Goal: Information Seeking & Learning: Learn about a topic

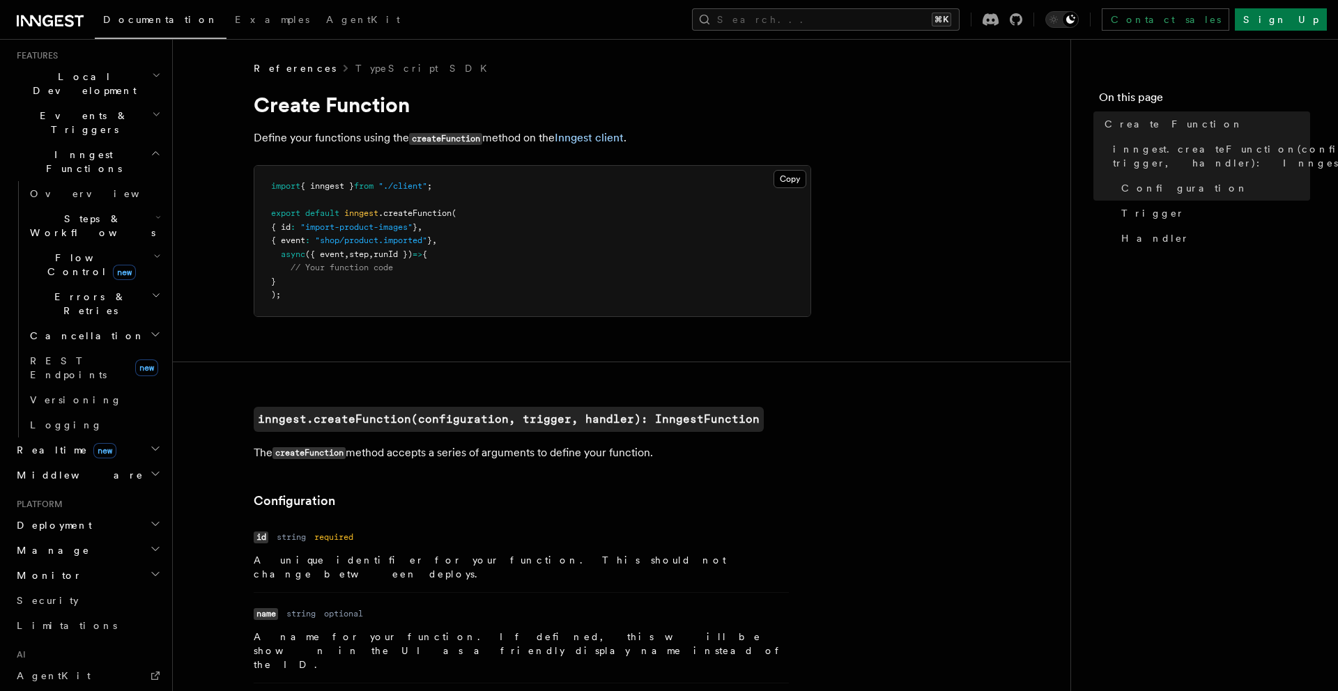
scroll to position [307, 0]
click at [77, 510] on h2 "Deployment" at bounding box center [87, 522] width 153 height 25
click at [78, 535] on h2 "Manage" at bounding box center [87, 547] width 153 height 25
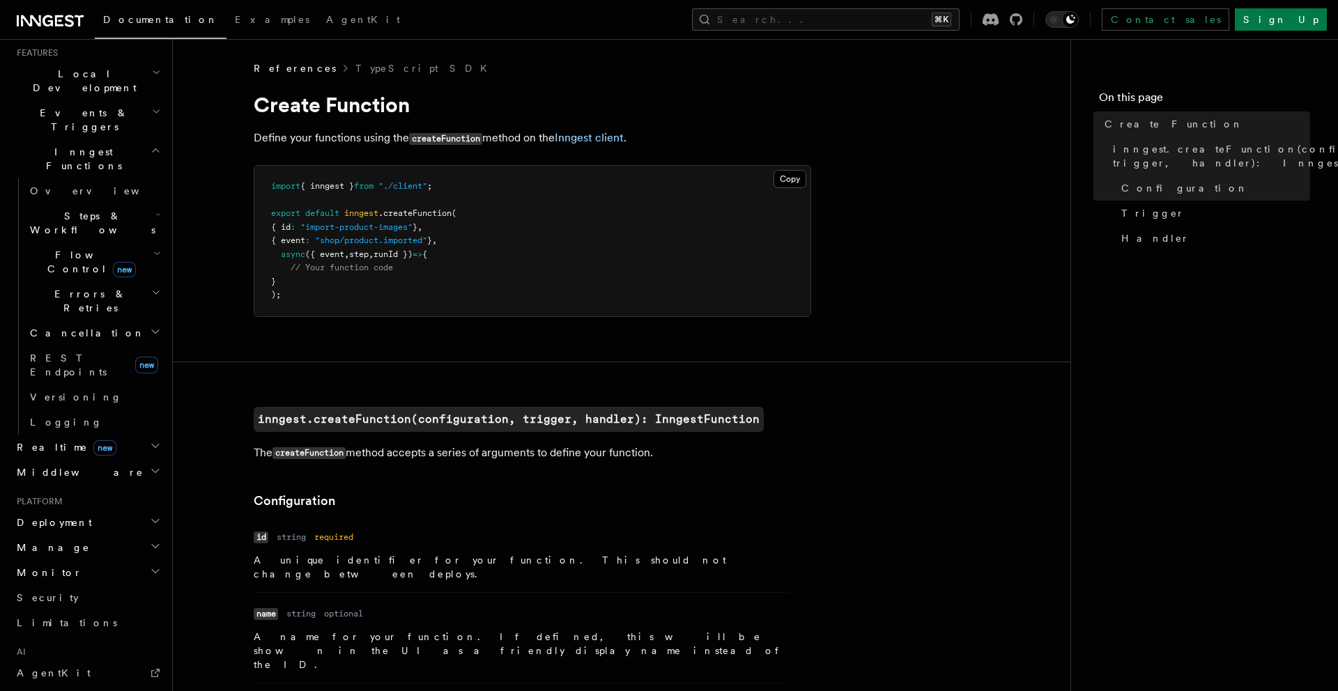
click at [78, 535] on h2 "Manage" at bounding box center [87, 547] width 153 height 25
click at [121, 535] on h2 "Manage" at bounding box center [87, 547] width 153 height 25
click at [106, 560] on h2 "Monitor" at bounding box center [87, 572] width 153 height 25
click at [91, 670] on span "Inspecting events" at bounding box center [71, 682] width 82 height 25
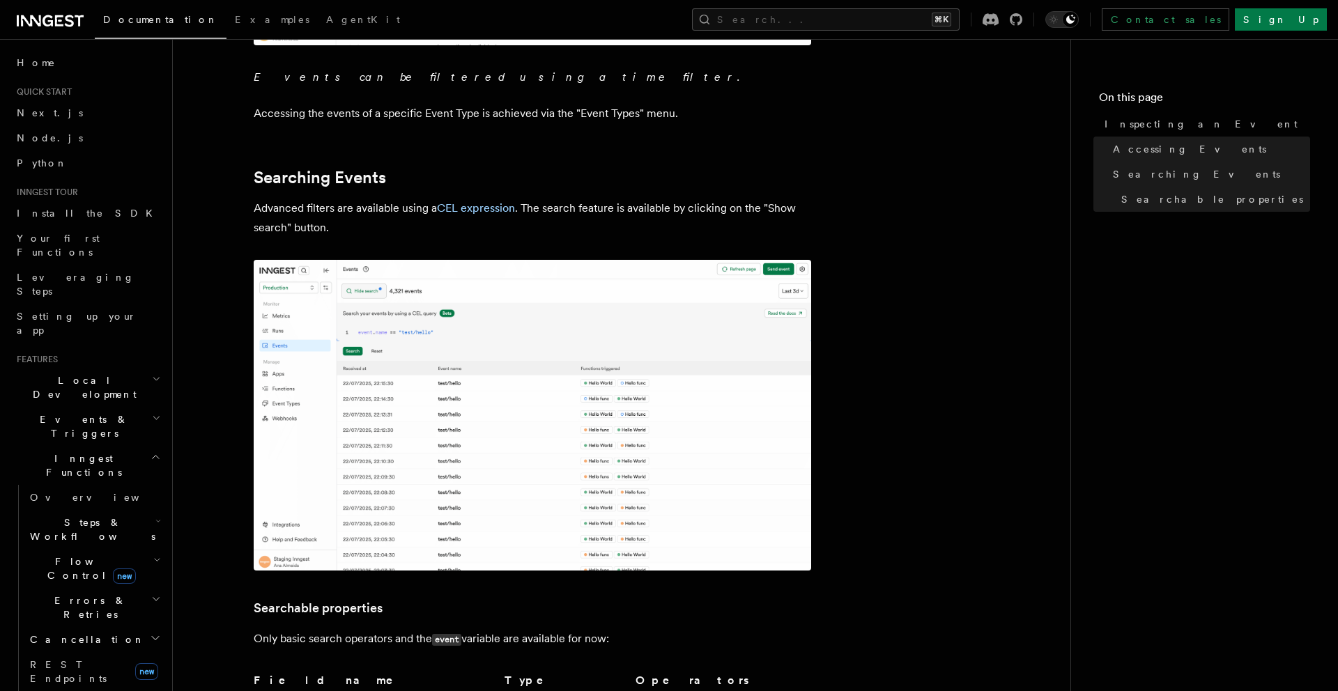
click at [109, 446] on h2 "Inngest Functions" at bounding box center [87, 465] width 153 height 39
click at [116, 407] on h2 "Events & Triggers" at bounding box center [87, 426] width 153 height 39
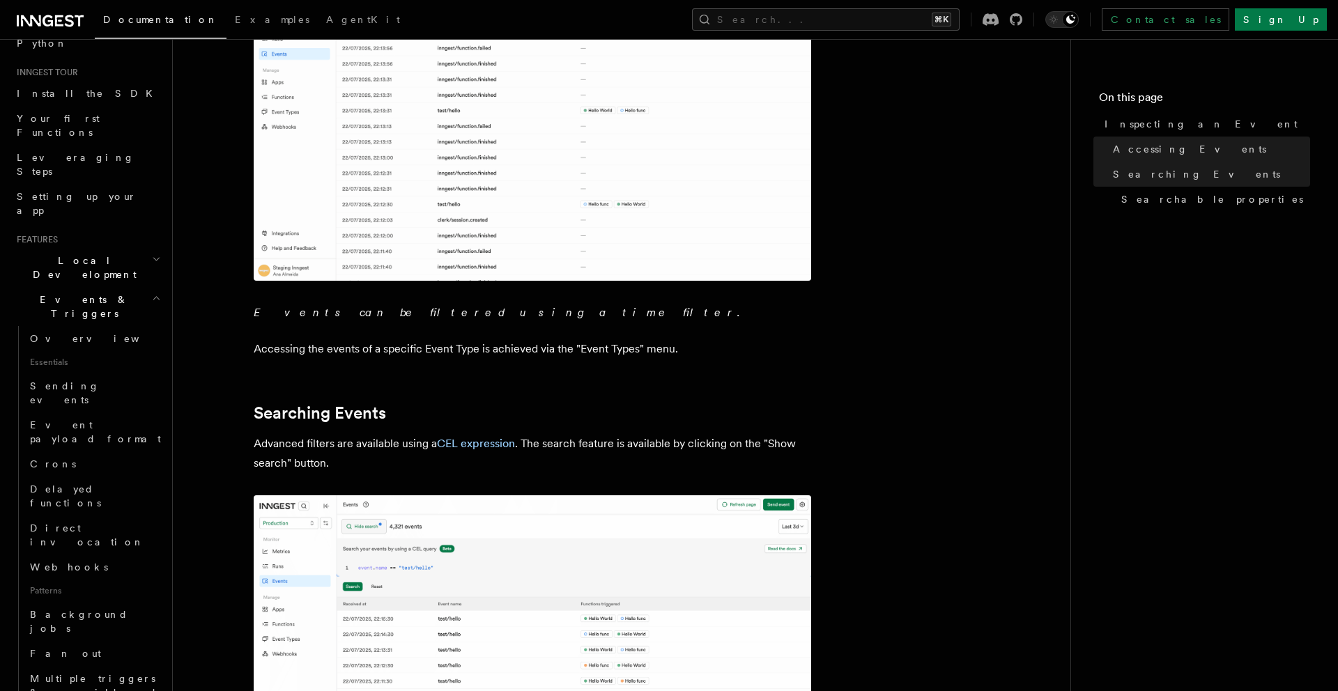
scroll to position [123, 0]
click at [94, 376] on span "Sending events" at bounding box center [97, 390] width 134 height 28
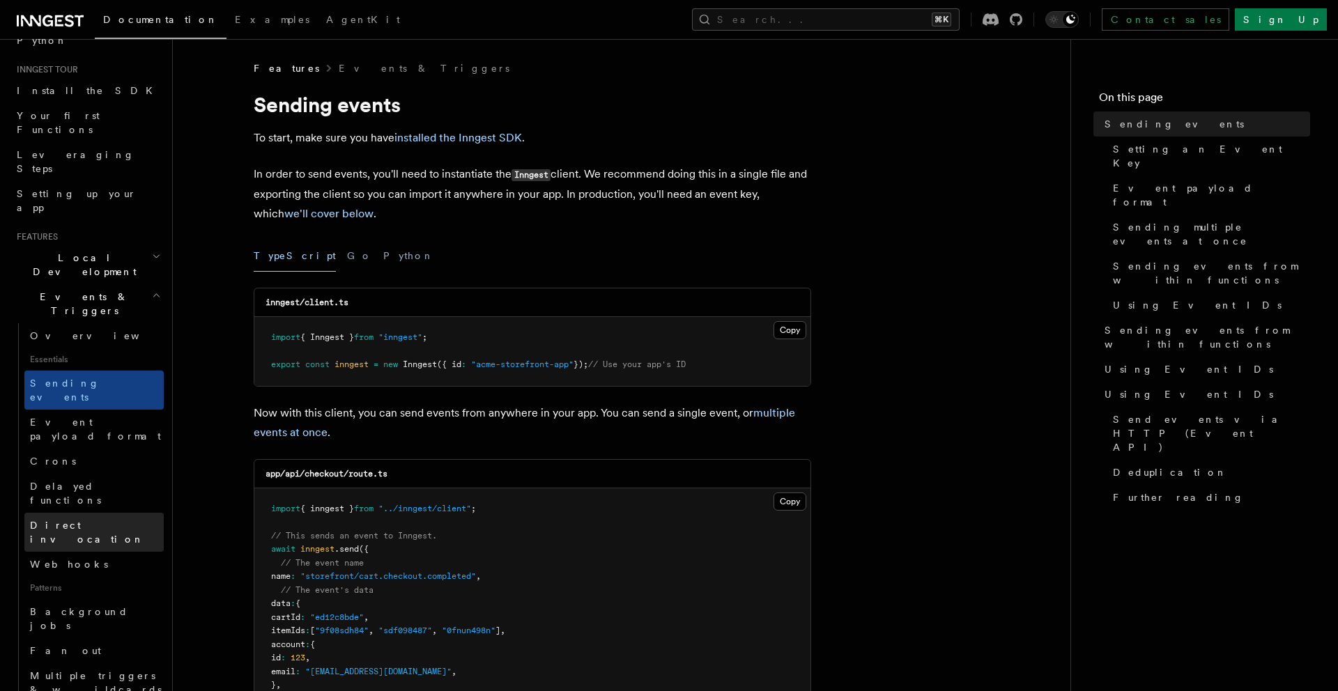
scroll to position [137, 0]
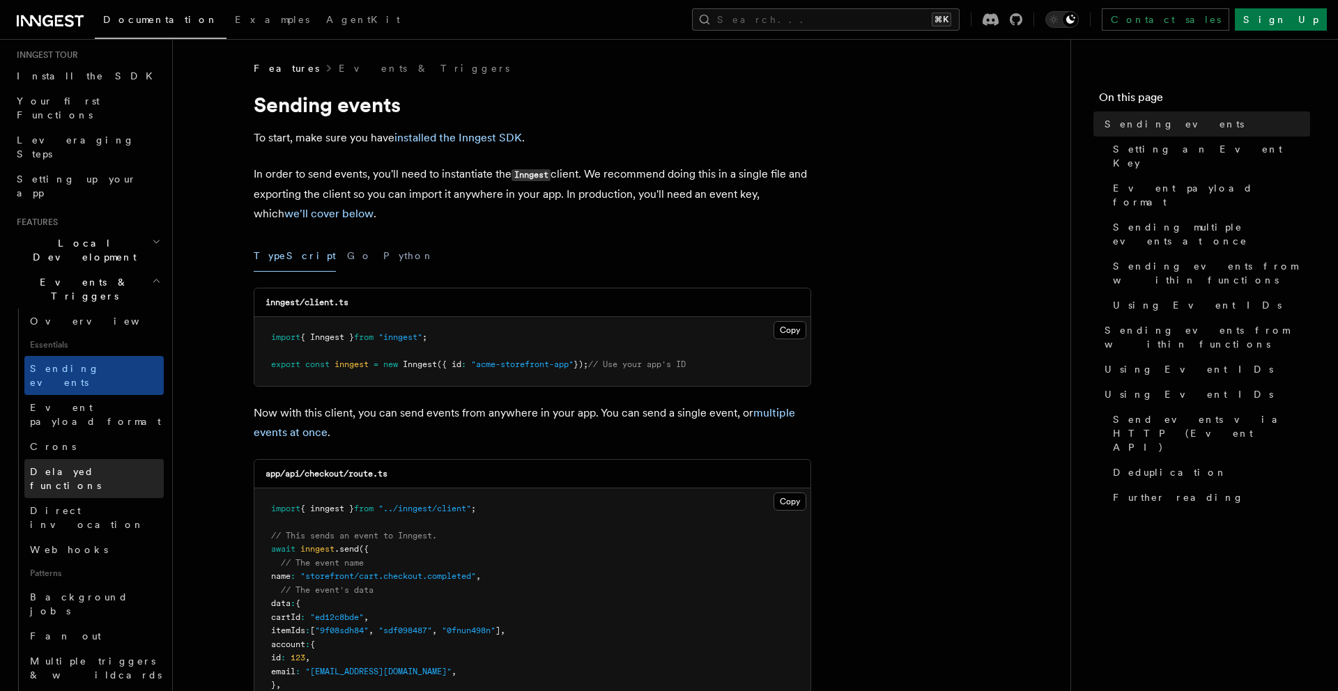
click at [93, 466] on span "Delayed functions" at bounding box center [65, 478] width 71 height 25
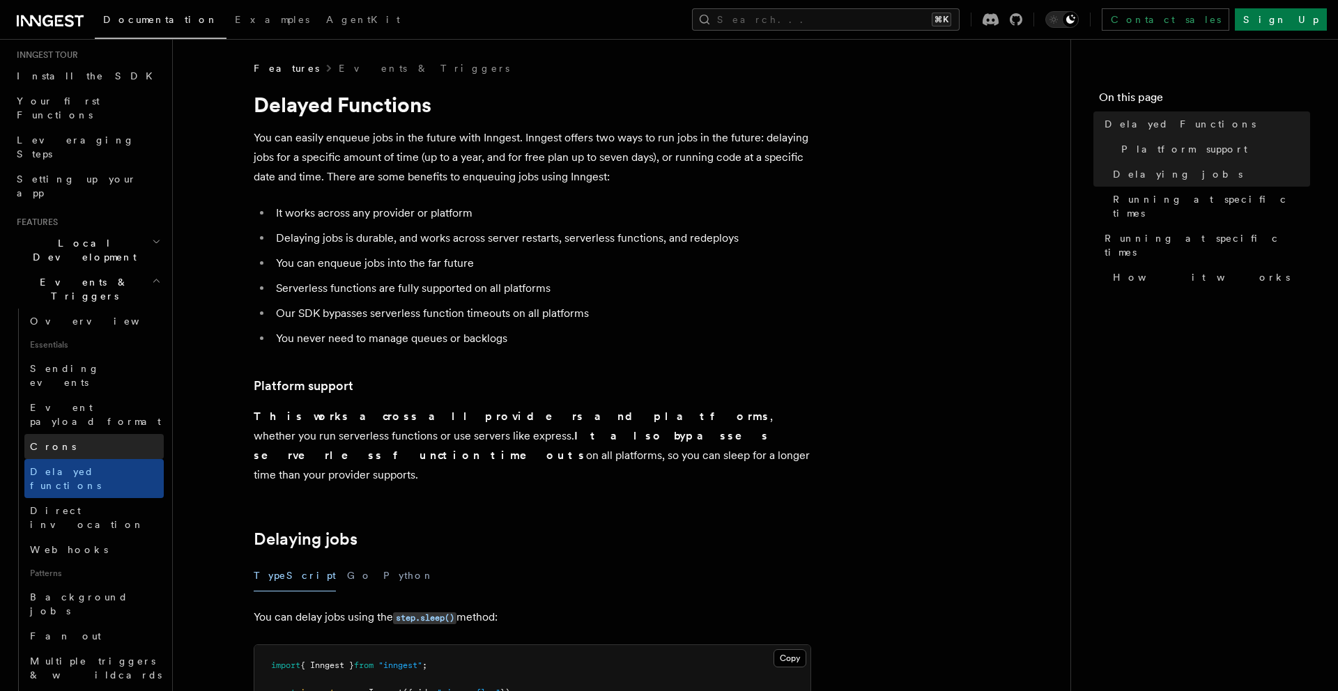
click at [93, 434] on link "Crons" at bounding box center [93, 446] width 139 height 25
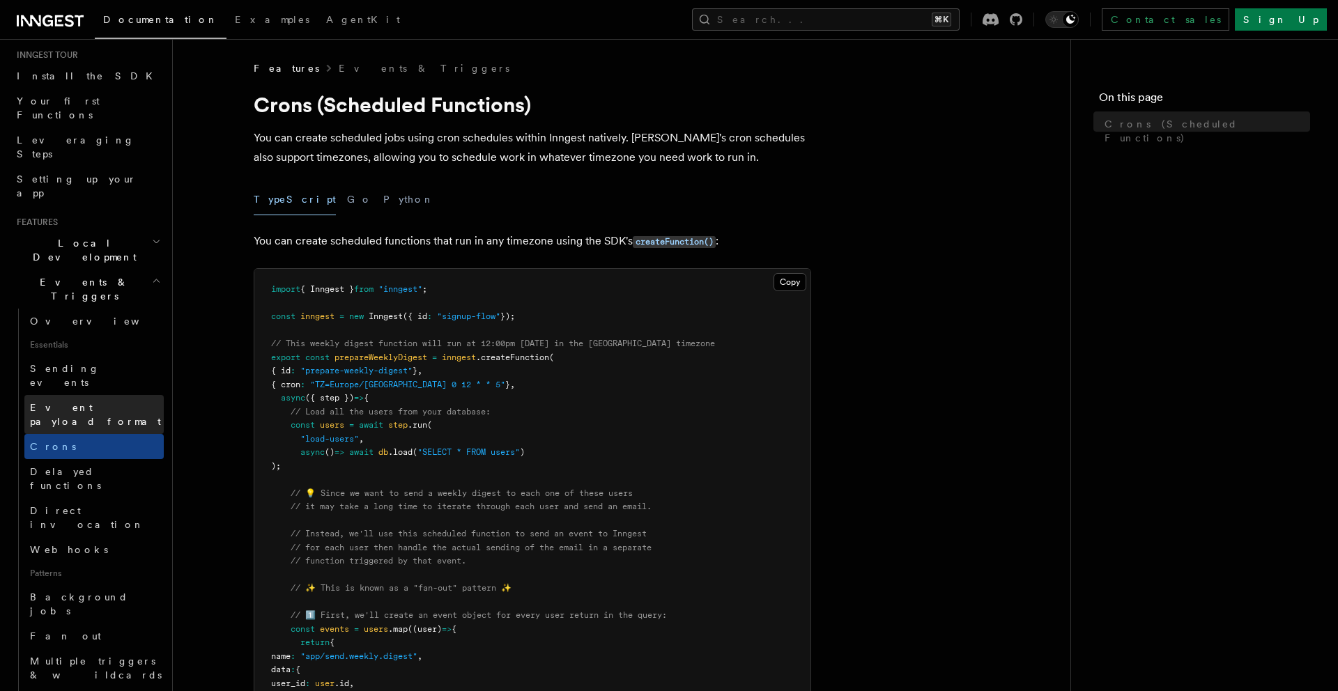
click at [93, 402] on span "Event payload format" at bounding box center [95, 414] width 131 height 25
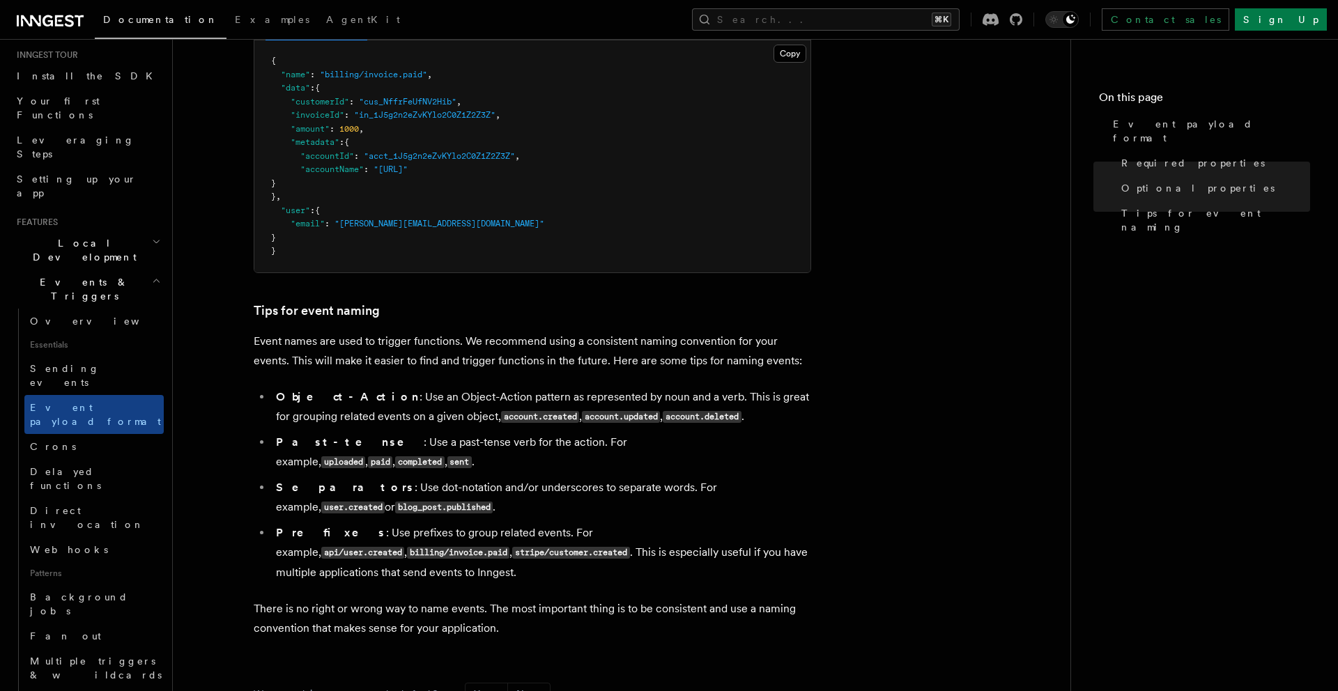
scroll to position [869, 0]
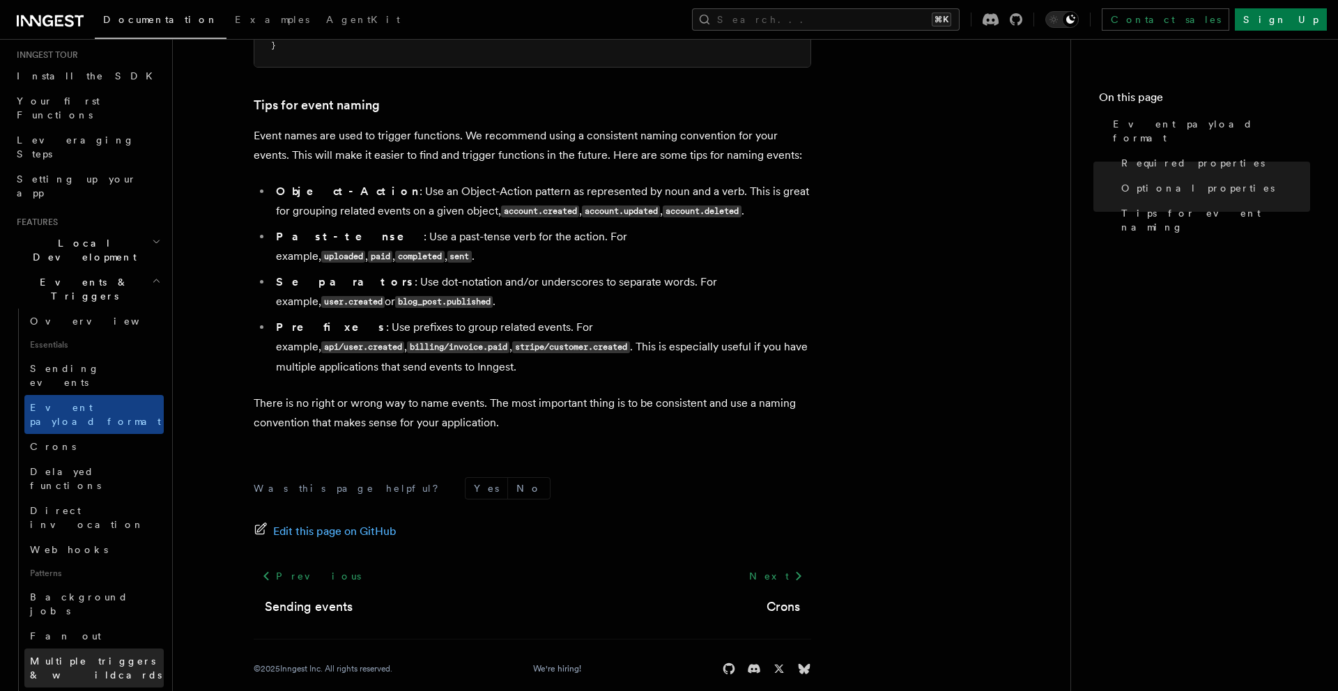
click at [128, 649] on link "Multiple triggers & wildcards" at bounding box center [93, 668] width 139 height 39
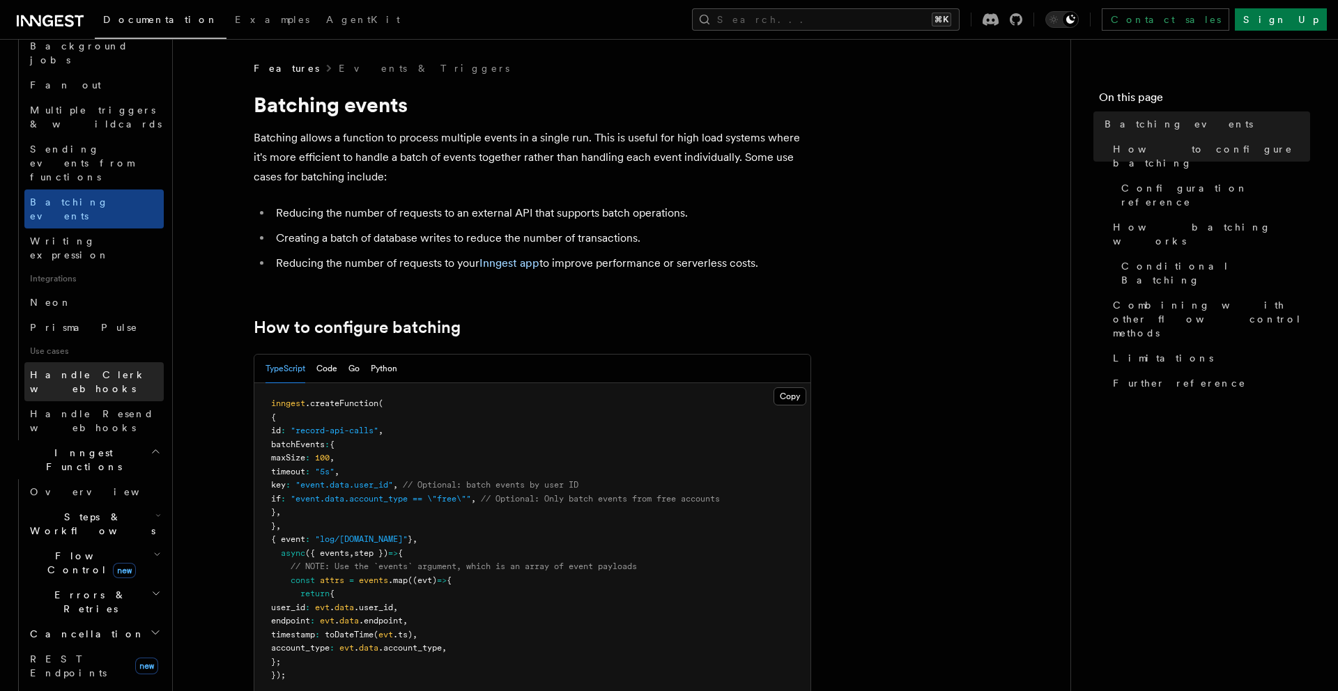
scroll to position [783, 0]
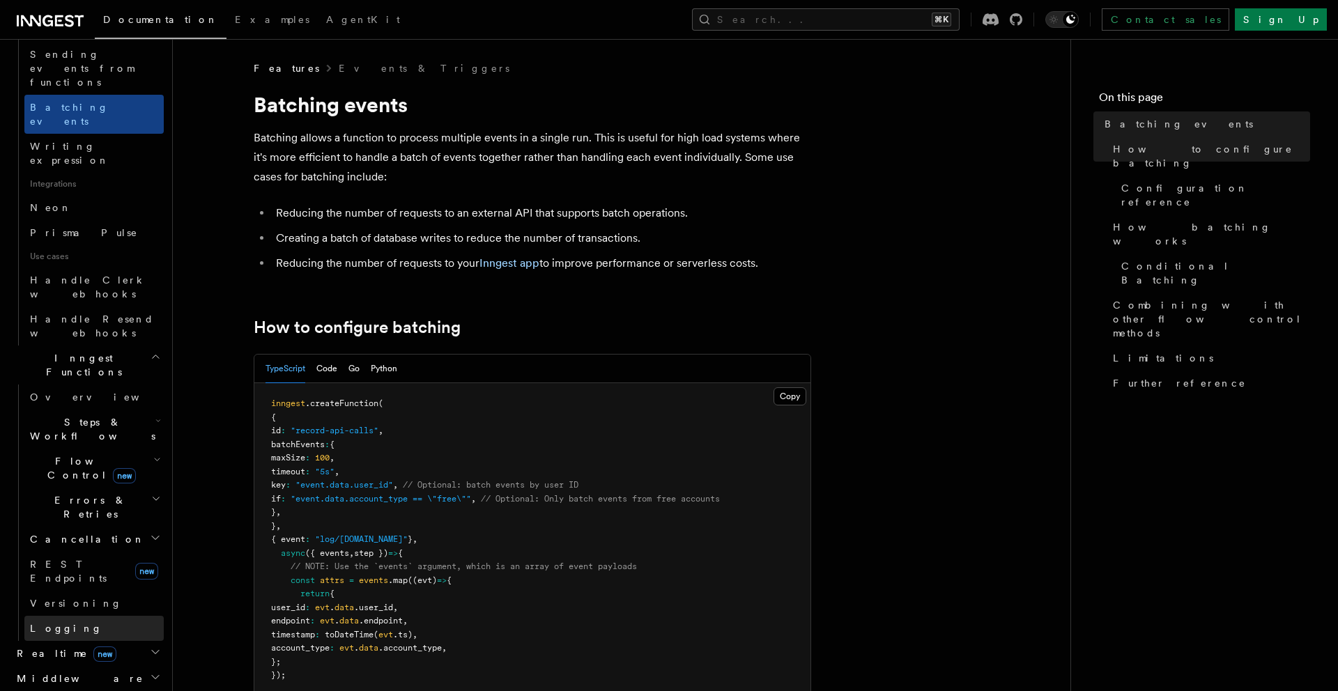
click at [66, 616] on link "Logging" at bounding box center [93, 628] width 139 height 25
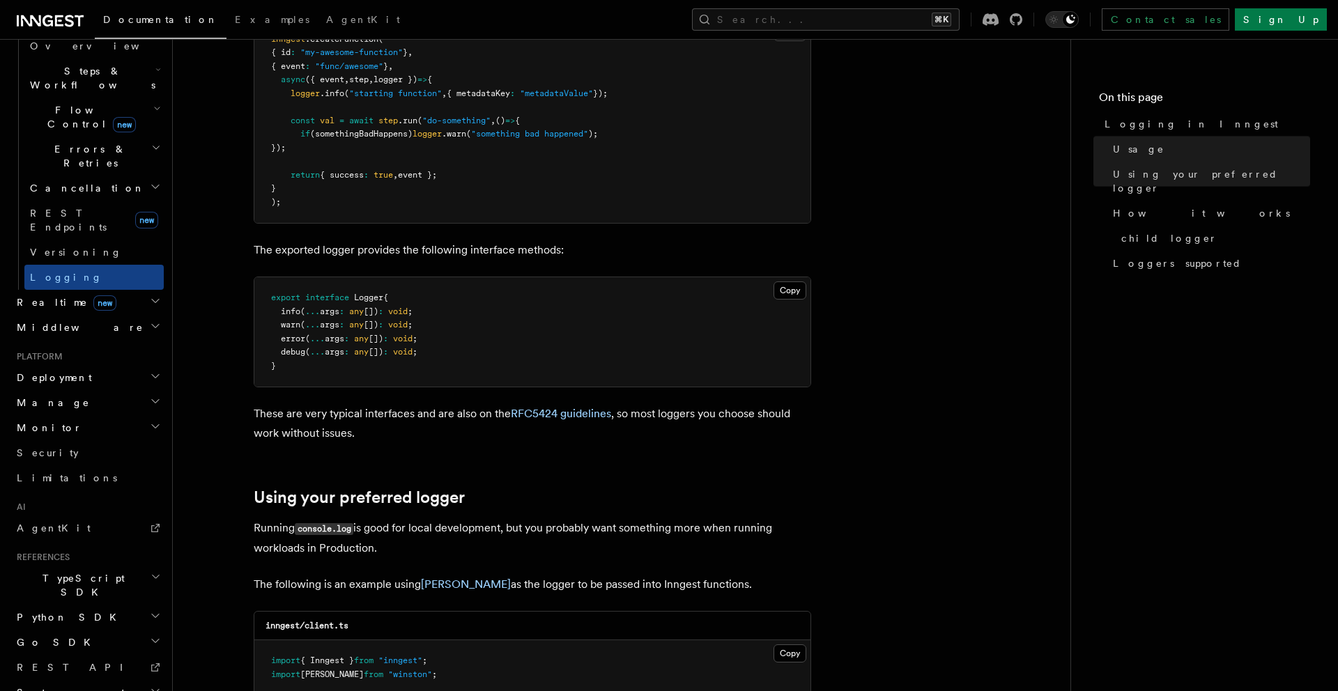
scroll to position [655, 0]
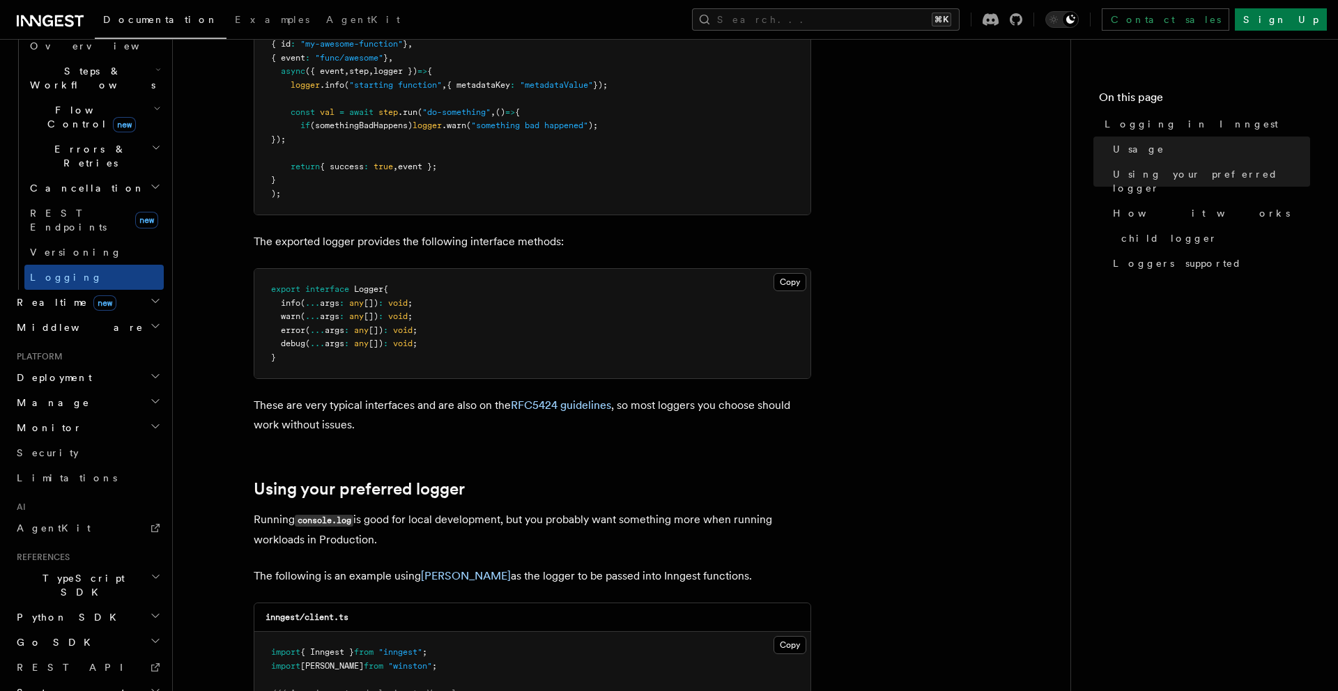
click at [89, 566] on h2 "TypeScript SDK" at bounding box center [87, 585] width 153 height 39
click at [88, 630] on h2 "Go SDK" at bounding box center [87, 642] width 153 height 25
click at [91, 605] on h2 "Python SDK" at bounding box center [87, 617] width 153 height 25
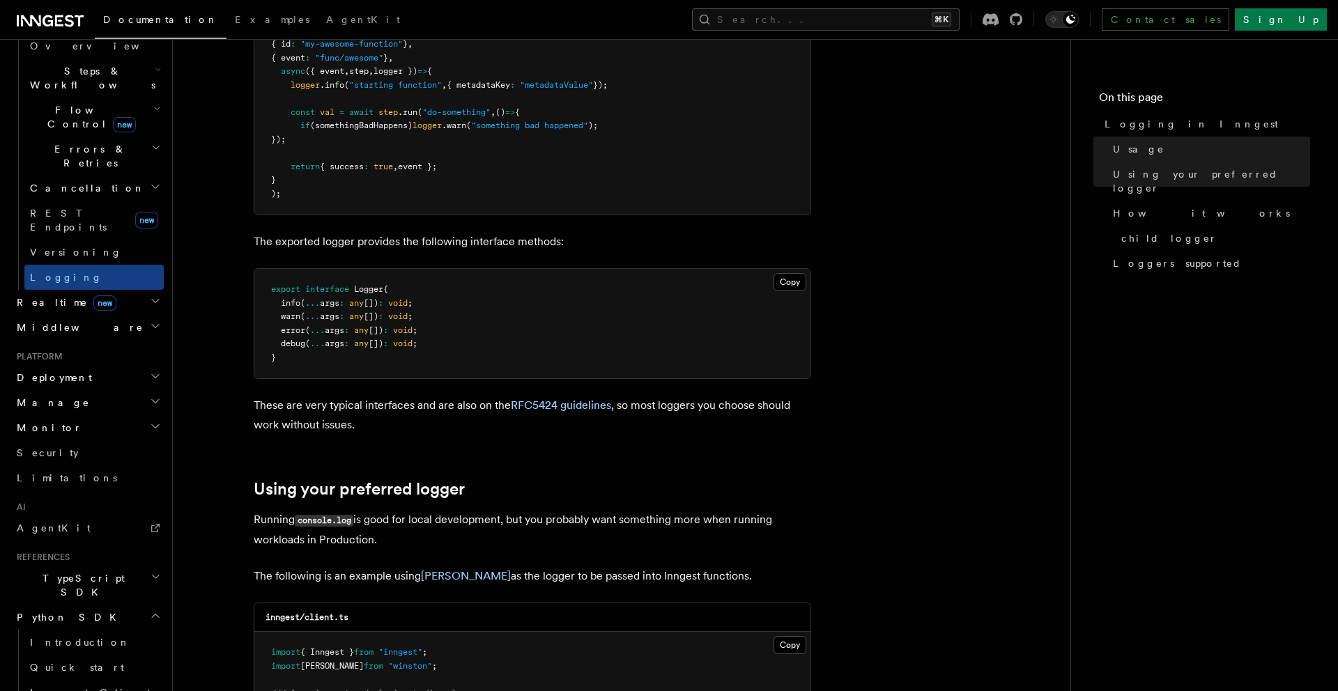
click at [91, 605] on h2 "Python SDK" at bounding box center [87, 617] width 153 height 25
click at [99, 566] on h2 "TypeScript SDK" at bounding box center [87, 585] width 153 height 39
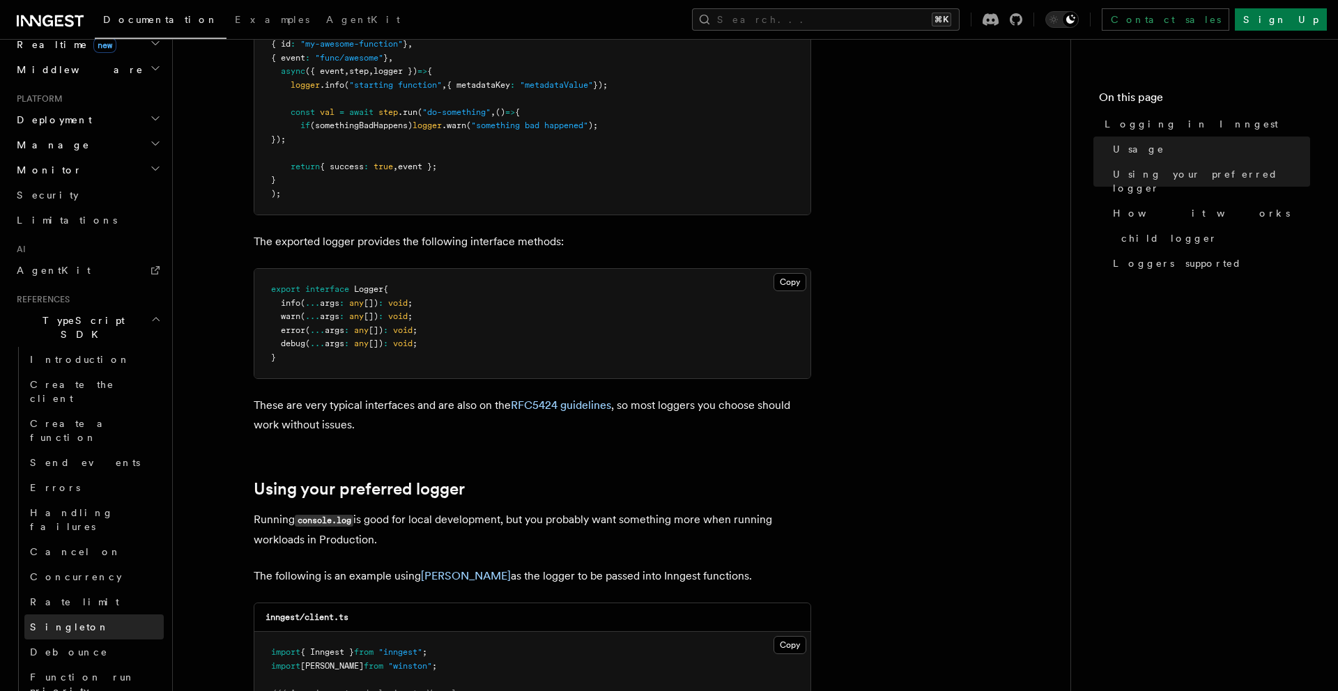
scroll to position [716, 0]
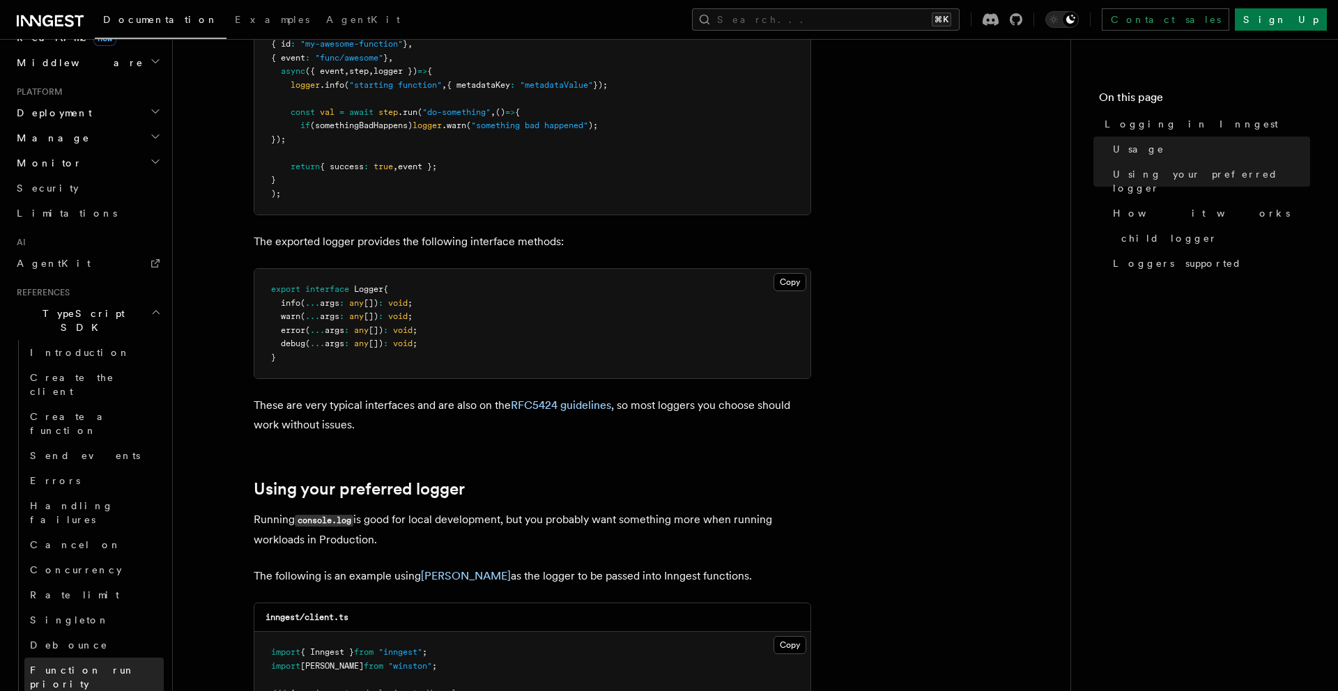
click at [115, 665] on span "Function run priority" at bounding box center [82, 677] width 105 height 25
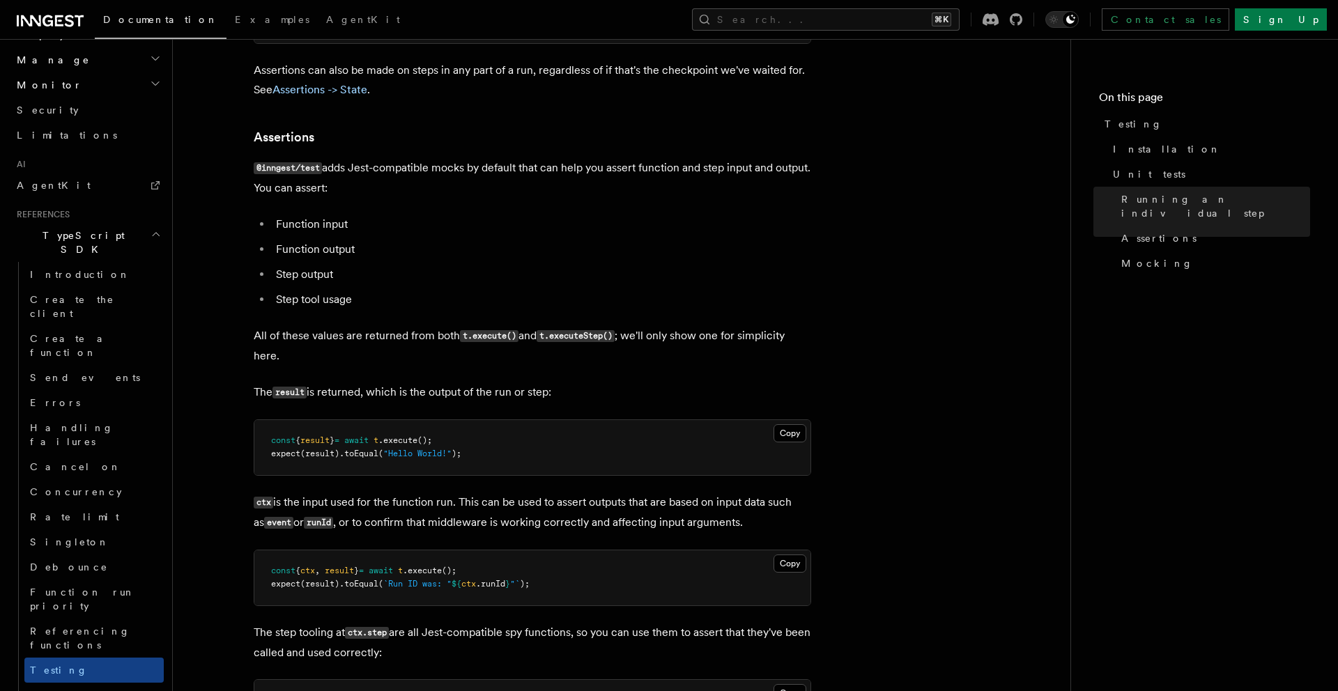
scroll to position [801, 0]
click at [102, 677] on h2 "Steps" at bounding box center [93, 689] width 139 height 25
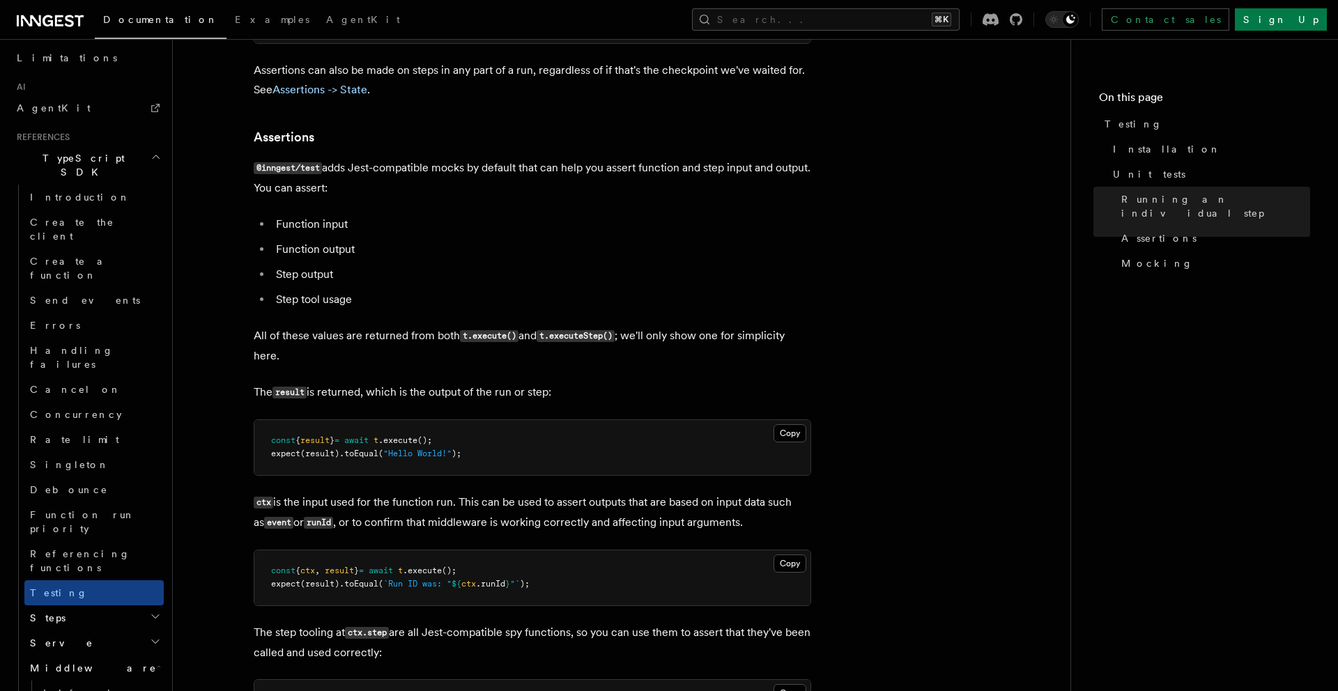
scroll to position [978, 0]
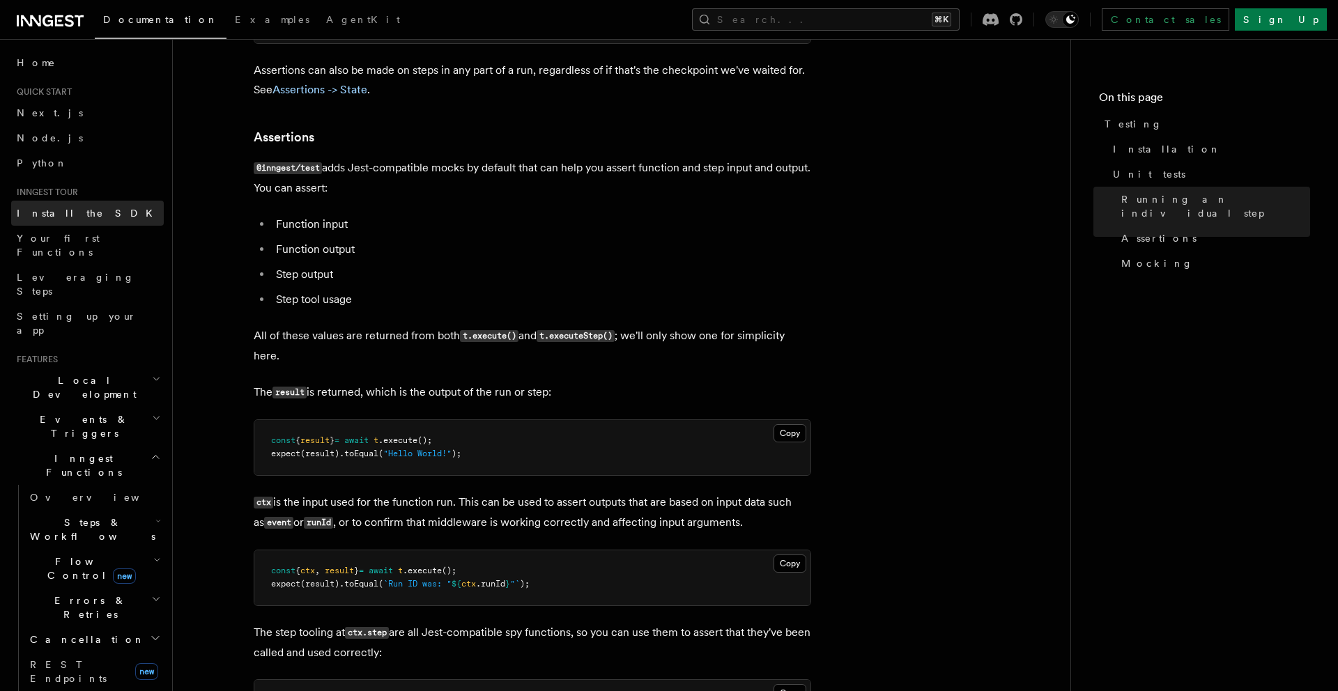
click at [85, 214] on link "Install the SDK" at bounding box center [87, 213] width 153 height 25
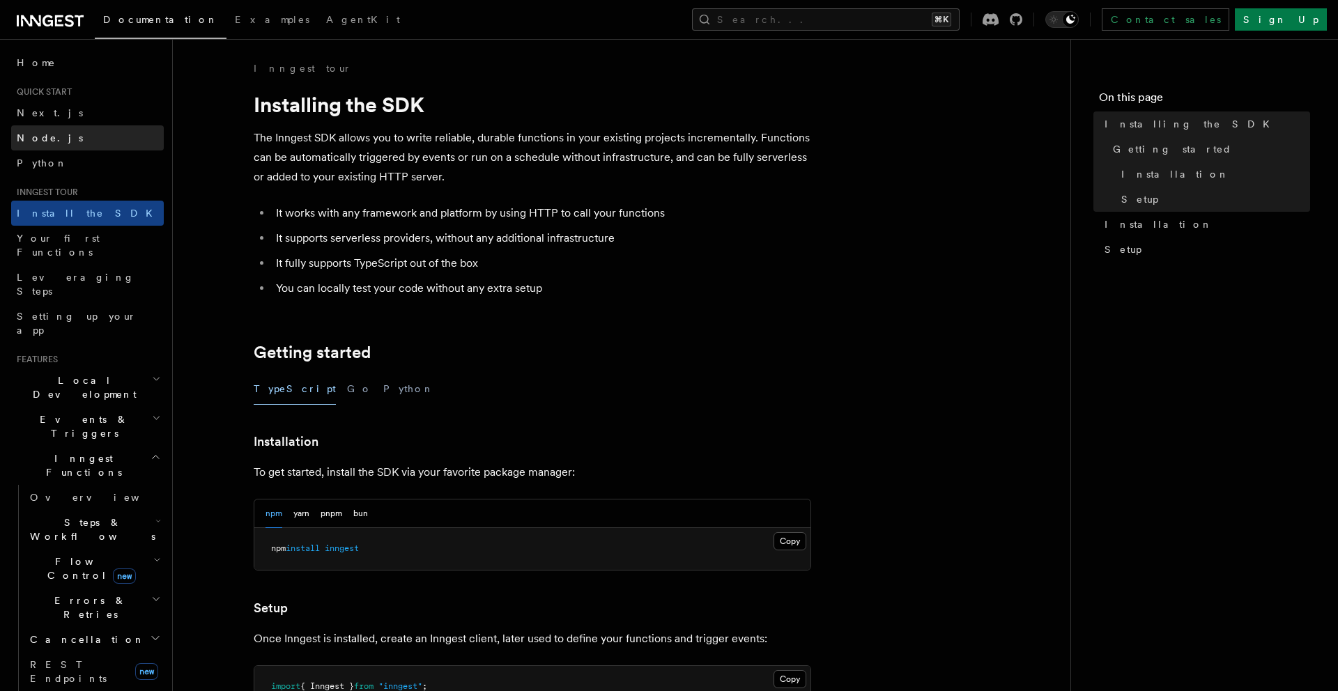
click at [60, 128] on link "Node.js" at bounding box center [87, 137] width 153 height 25
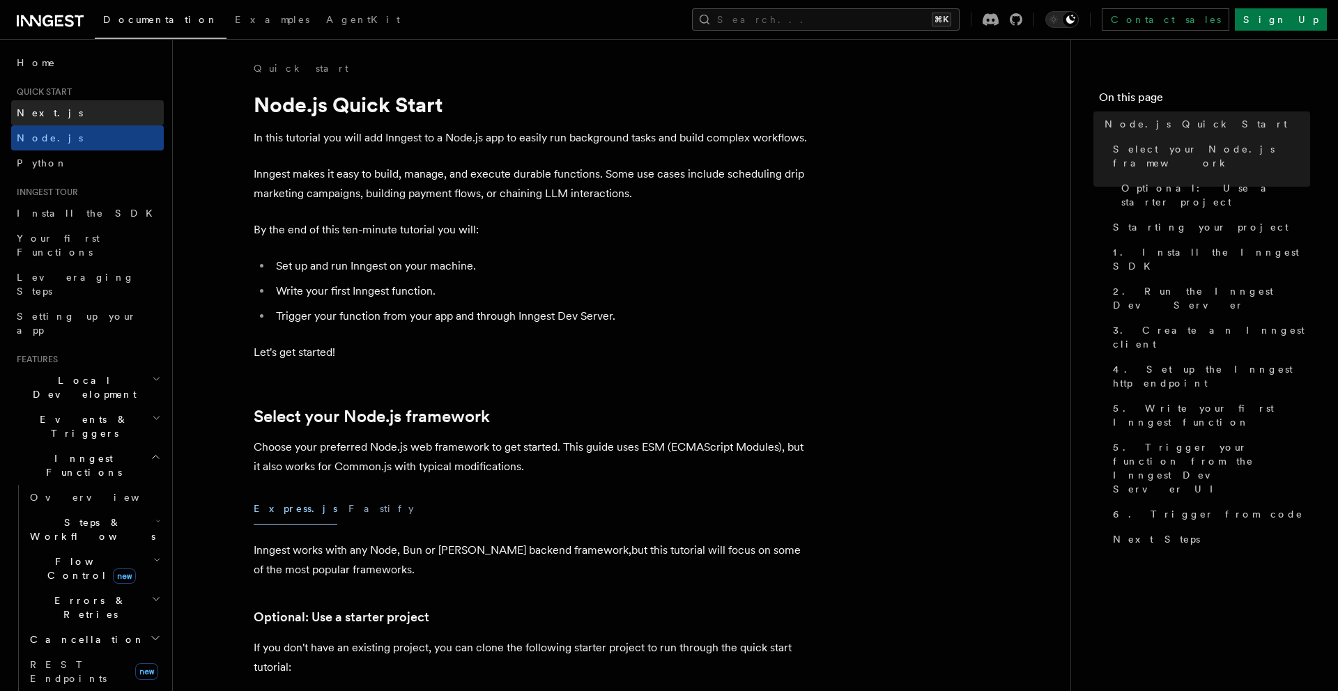
click at [61, 114] on link "Next.js" at bounding box center [87, 112] width 153 height 25
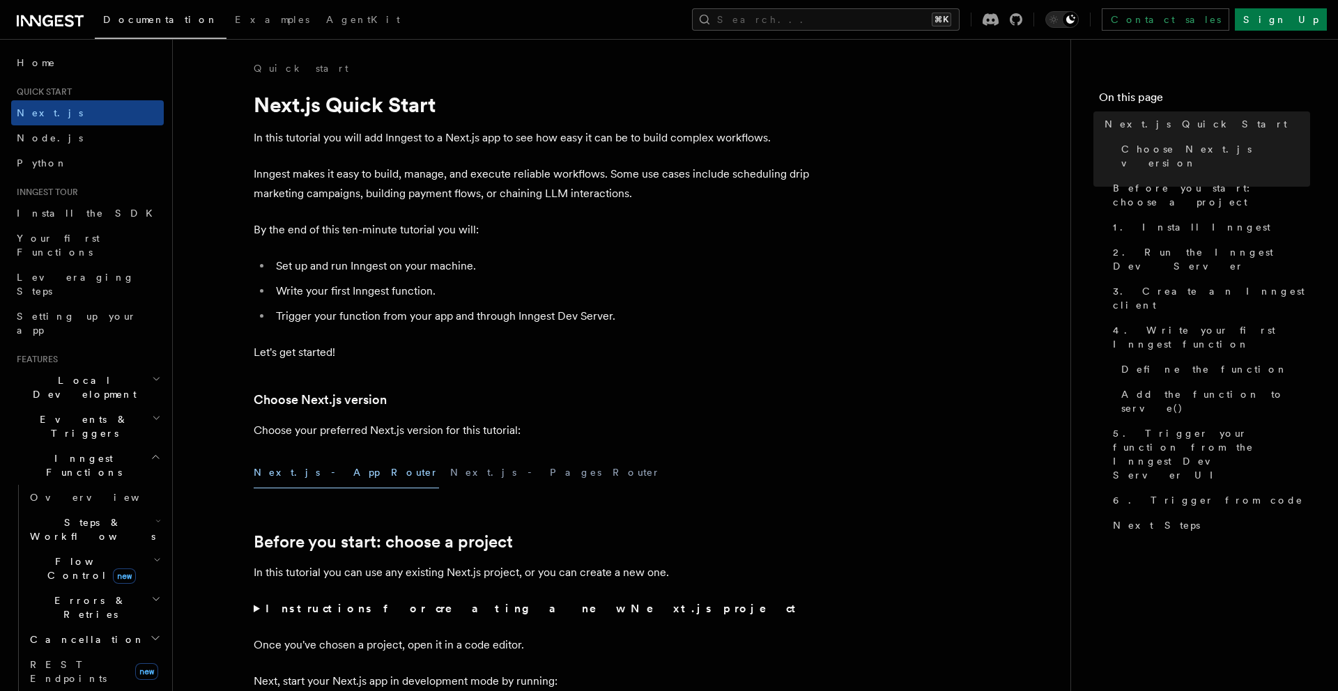
click at [111, 407] on h2 "Events & Triggers" at bounding box center [87, 426] width 153 height 39
click at [235, 20] on span "Examples" at bounding box center [272, 19] width 75 height 11
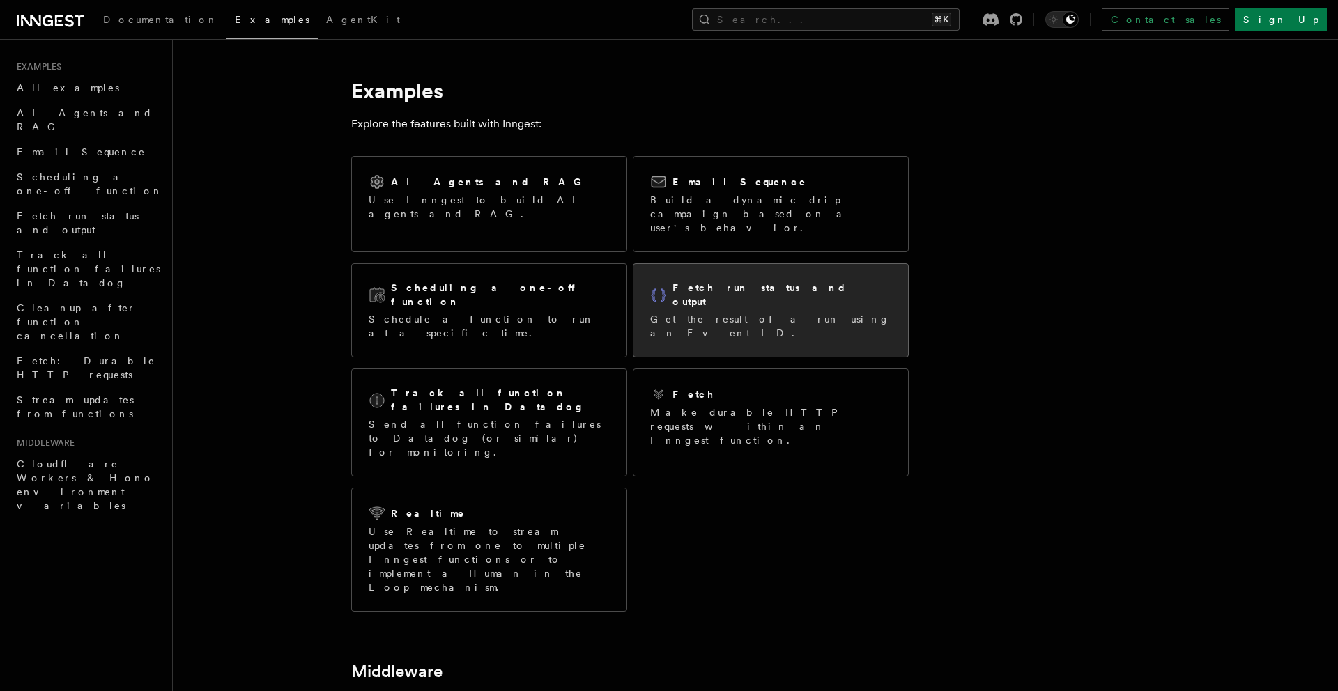
click at [739, 312] on p "Get the result of a run using an Event ID." at bounding box center [770, 326] width 241 height 28
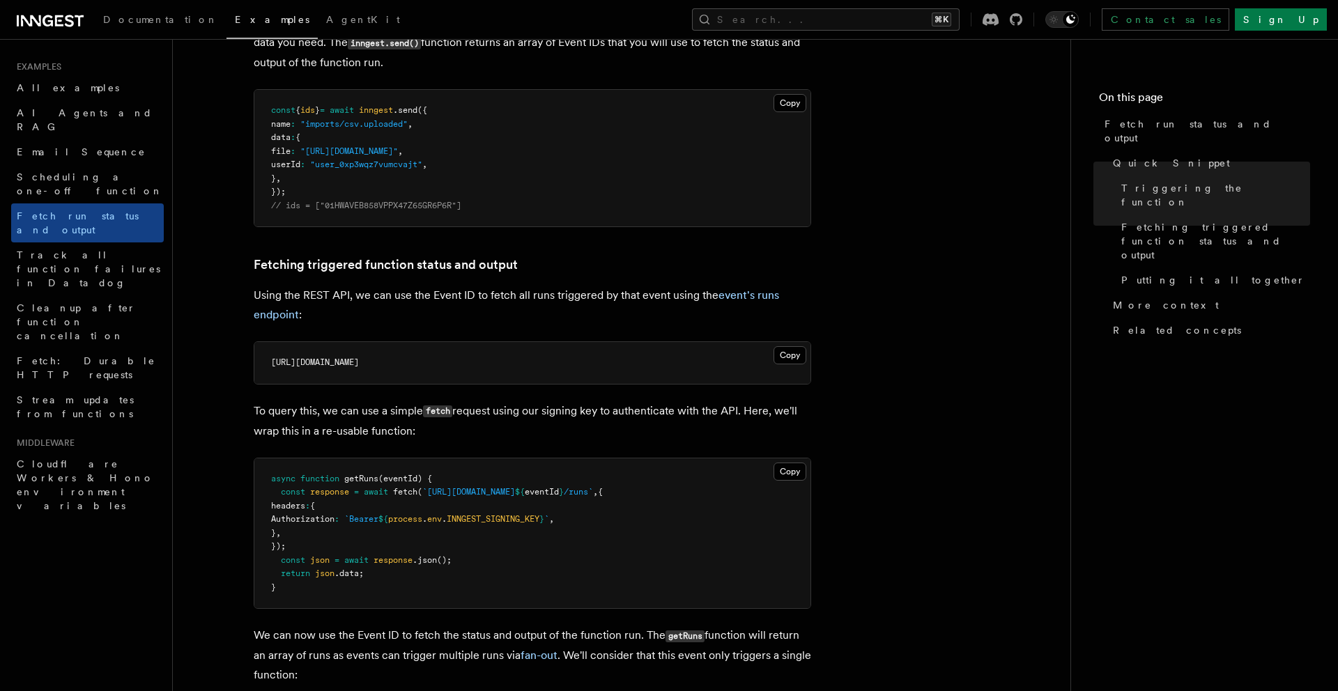
scroll to position [597, 0]
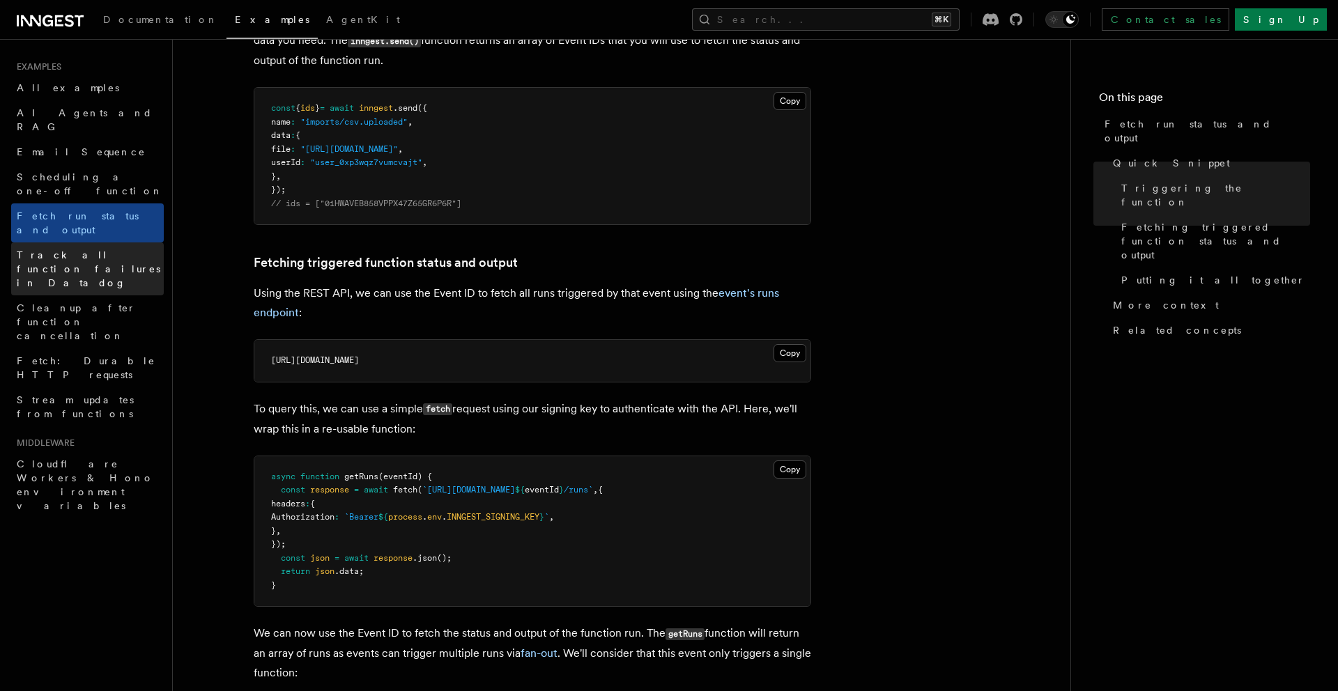
click at [79, 249] on span "Track all function failures in Datadog" at bounding box center [89, 268] width 144 height 39
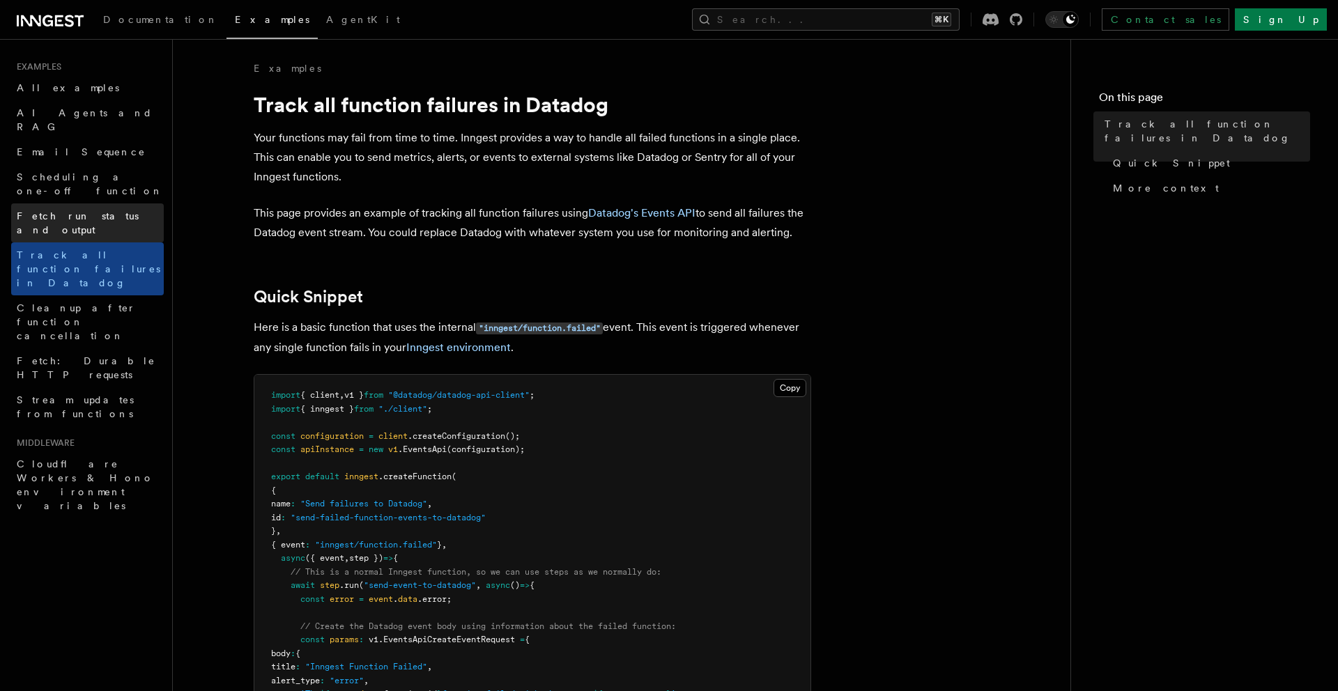
click at [93, 203] on link "Fetch run status and output" at bounding box center [87, 222] width 153 height 39
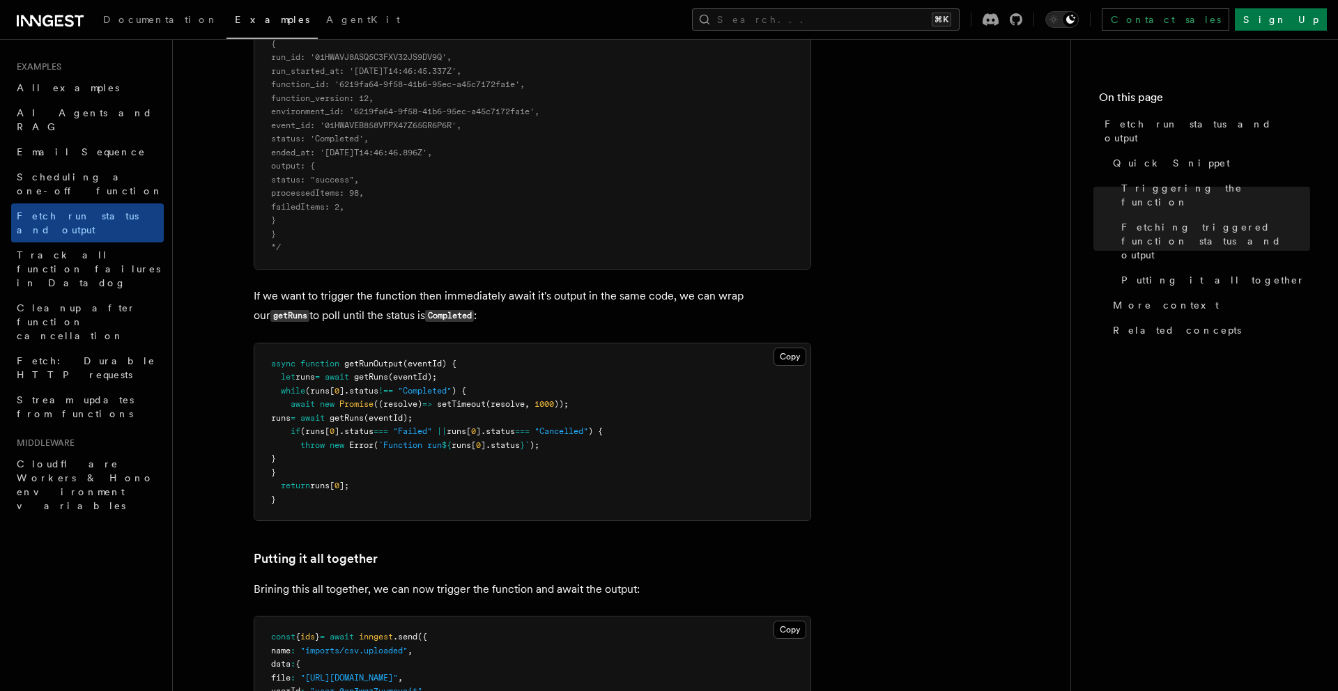
scroll to position [1310, 0]
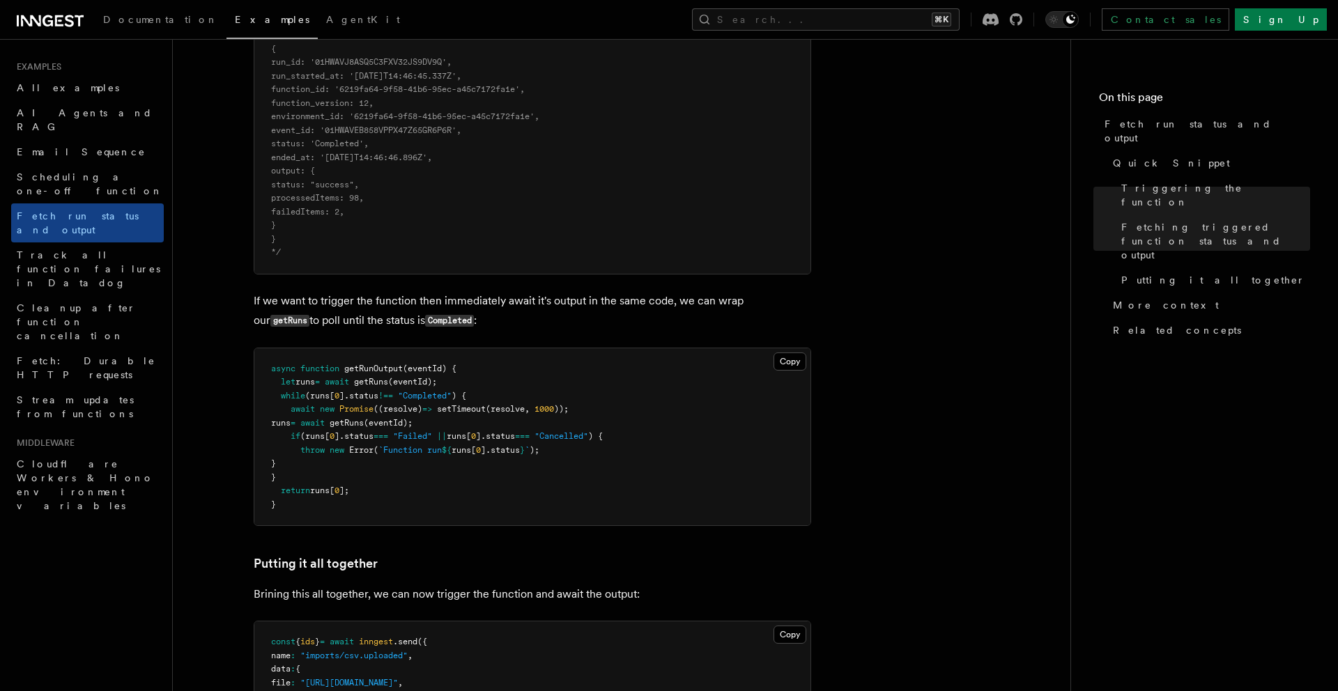
click at [317, 352] on pre "async function getRunOutput (eventId) { let runs = await getRuns (eventId); whi…" at bounding box center [532, 437] width 556 height 178
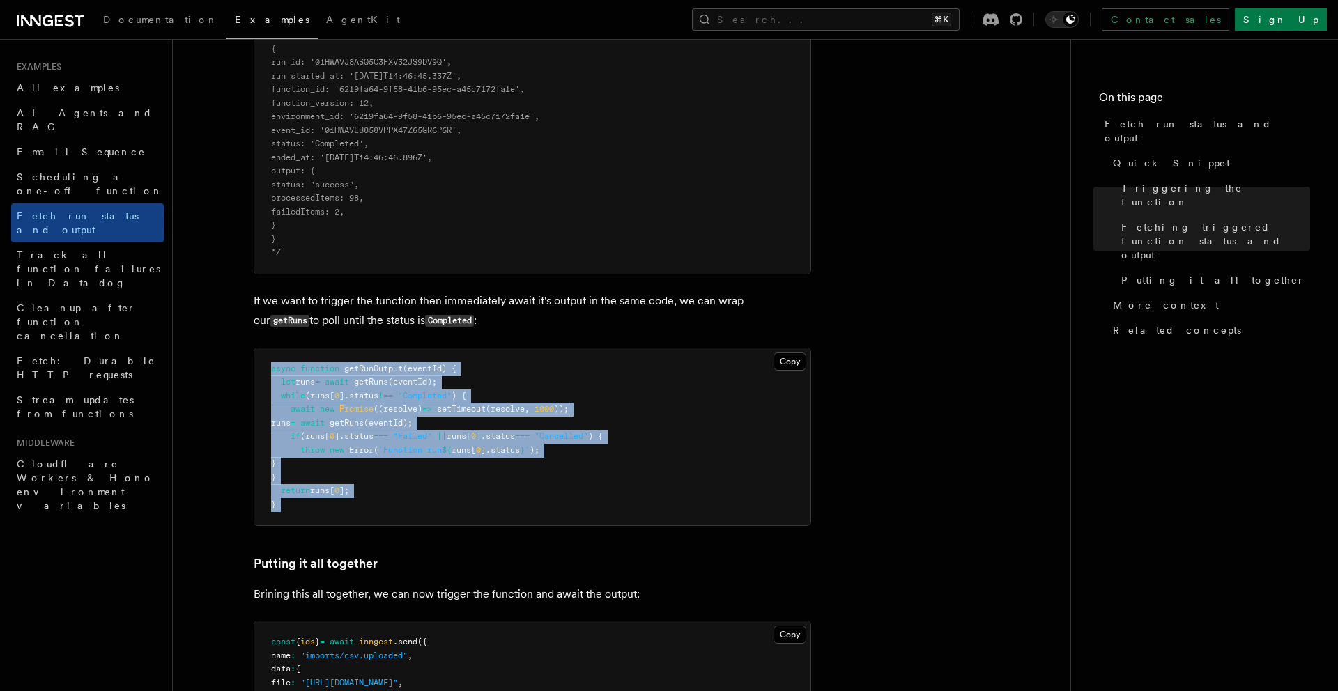
drag, startPoint x: 317, startPoint y: 352, endPoint x: 389, endPoint y: 515, distance: 178.2
click at [389, 515] on pre "async function getRunOutput (eventId) { let runs = await getRuns (eventId); whi…" at bounding box center [532, 437] width 556 height 178
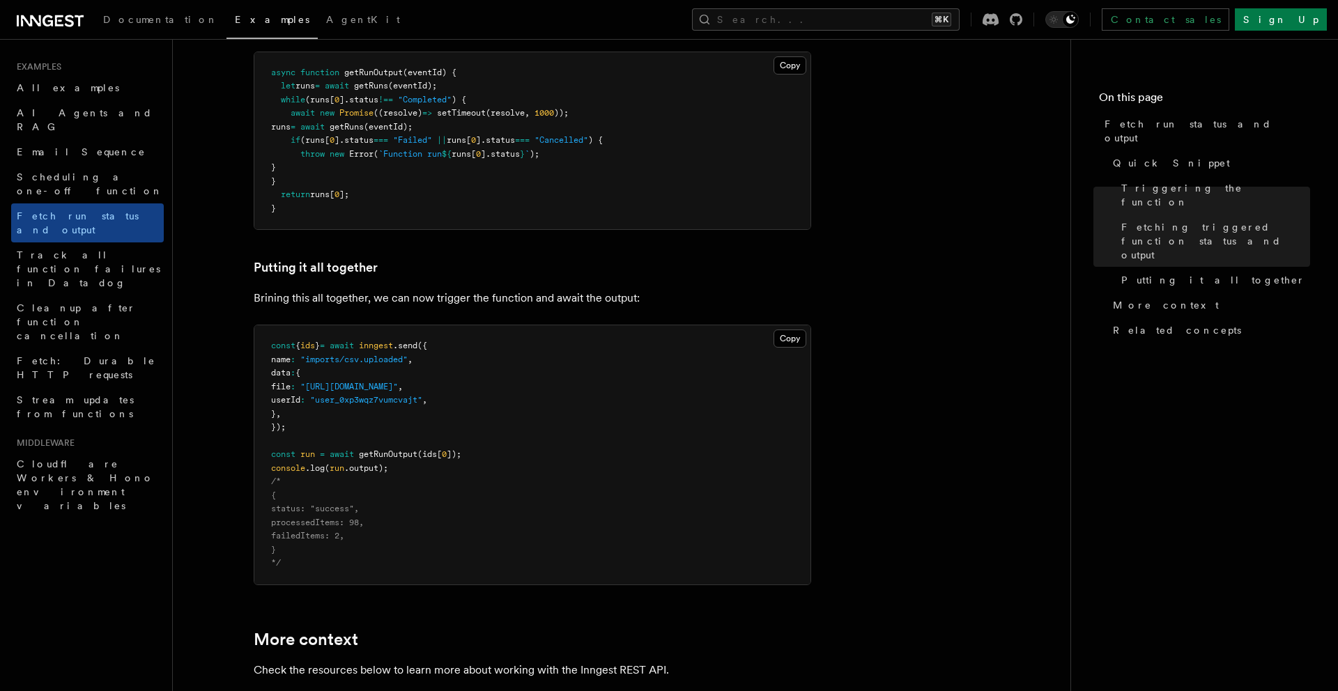
scroll to position [1652, 0]
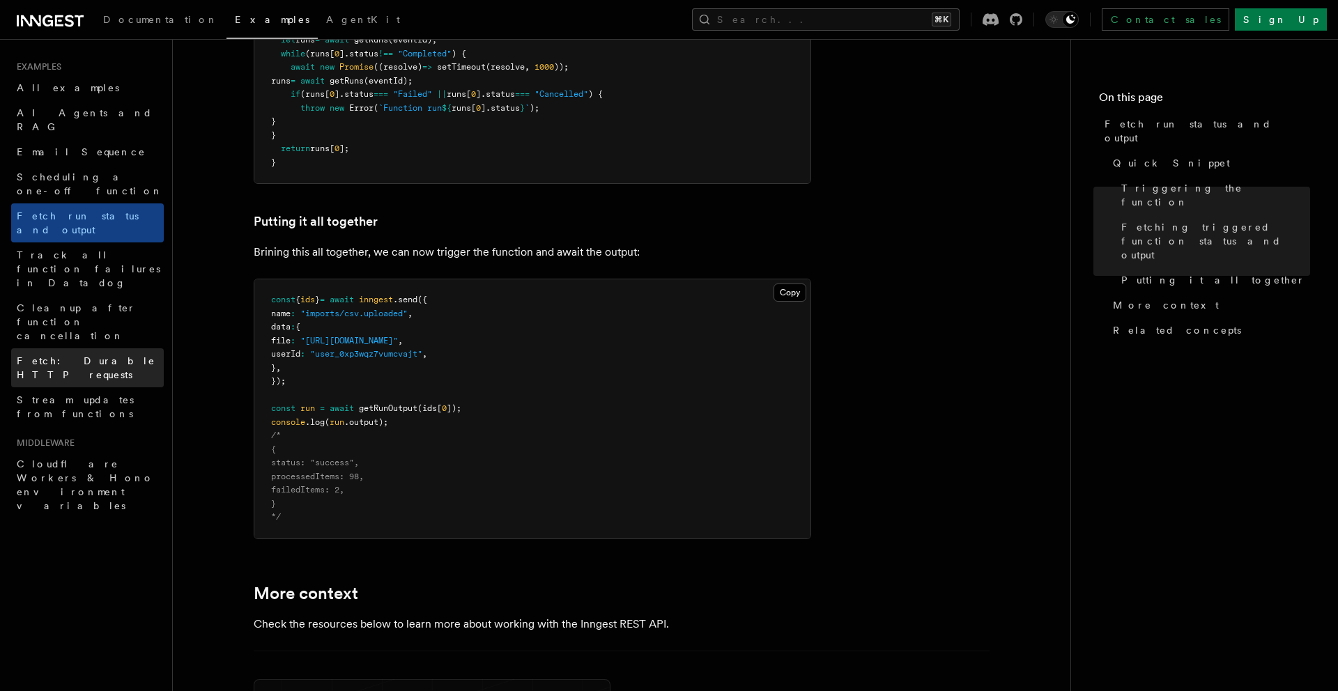
click at [78, 355] on span "Fetch: Durable HTTP requests" at bounding box center [86, 367] width 139 height 25
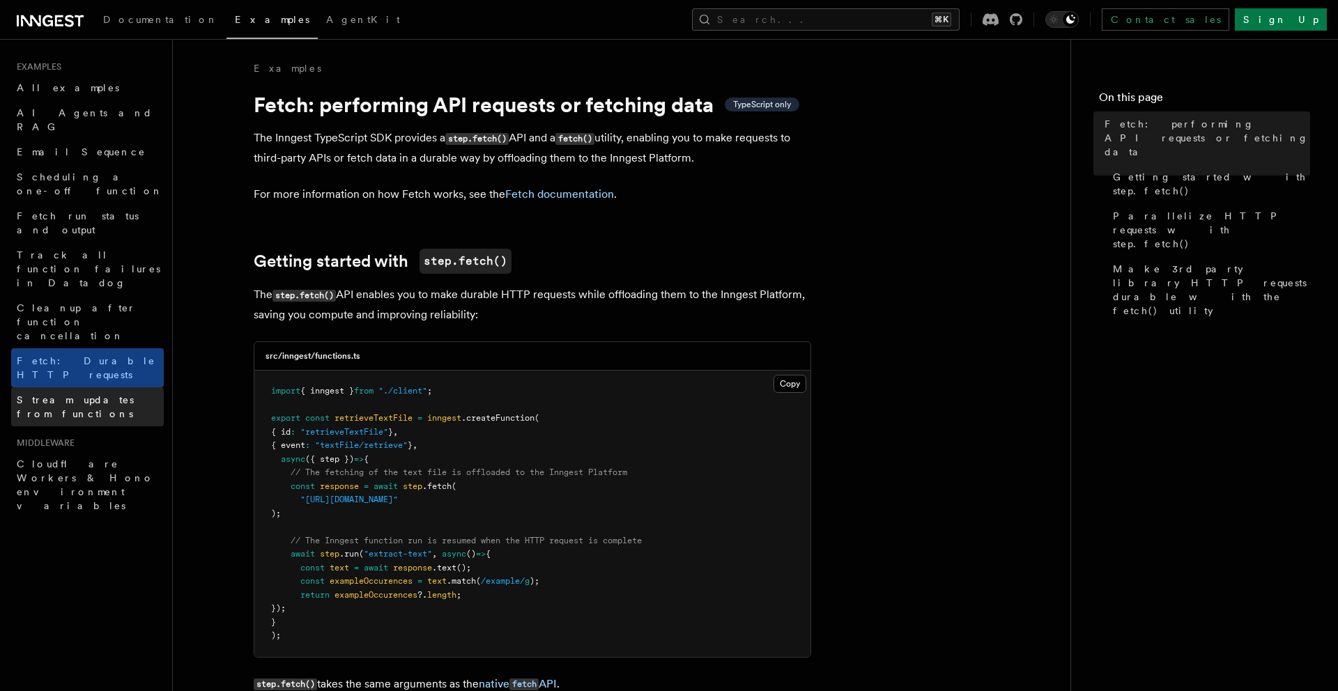
click at [84, 394] on span "Stream updates from functions" at bounding box center [75, 406] width 117 height 25
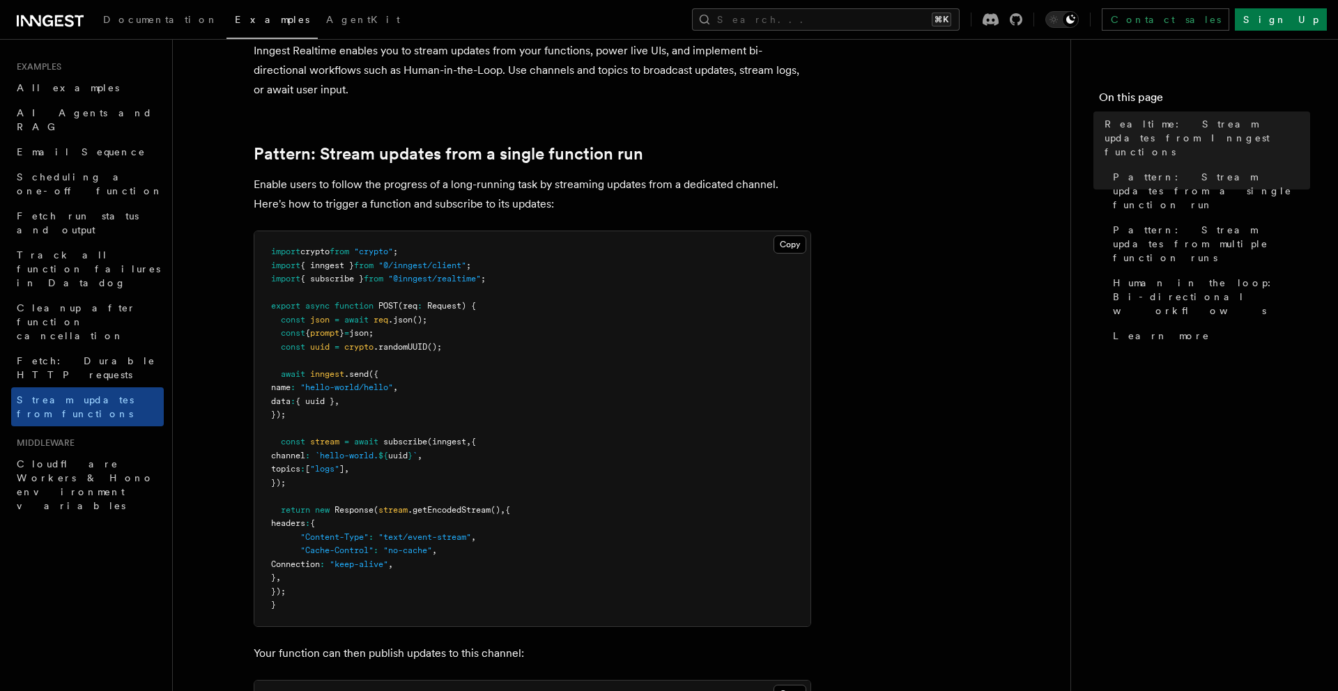
scroll to position [89, 0]
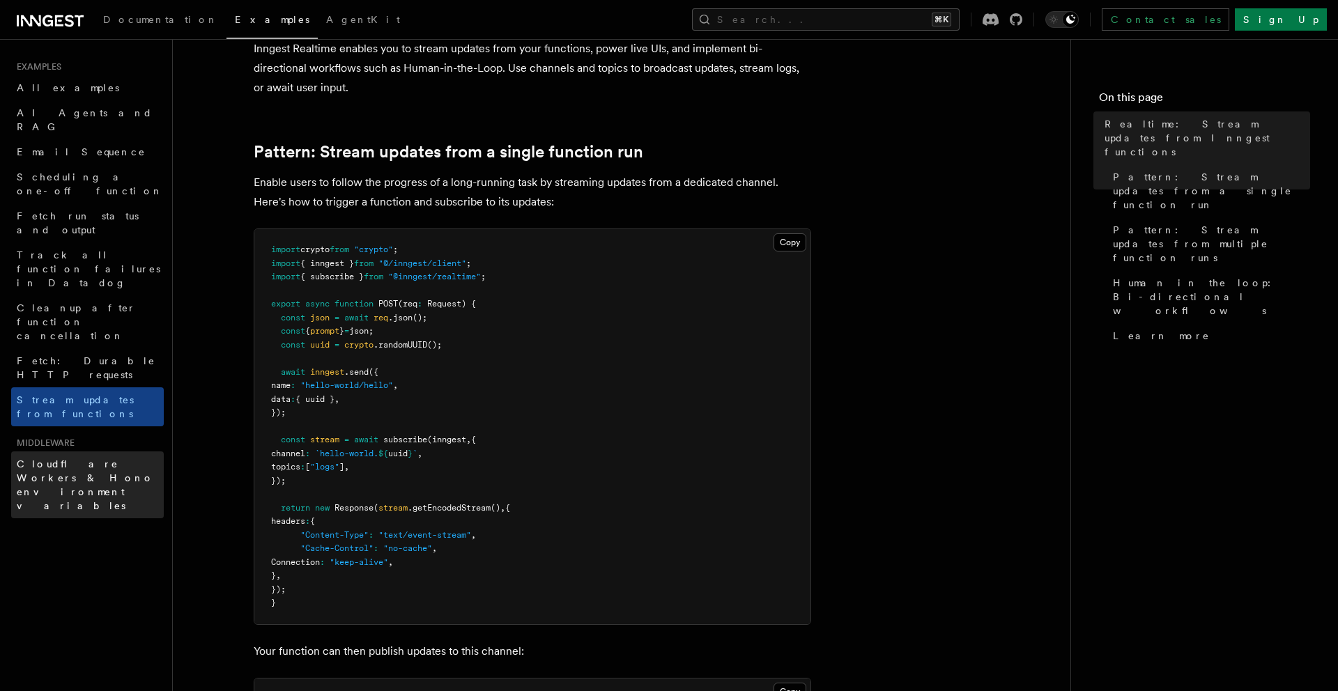
click at [117, 457] on span "Cloudflare Workers & Hono environment variables" at bounding box center [90, 485] width 147 height 56
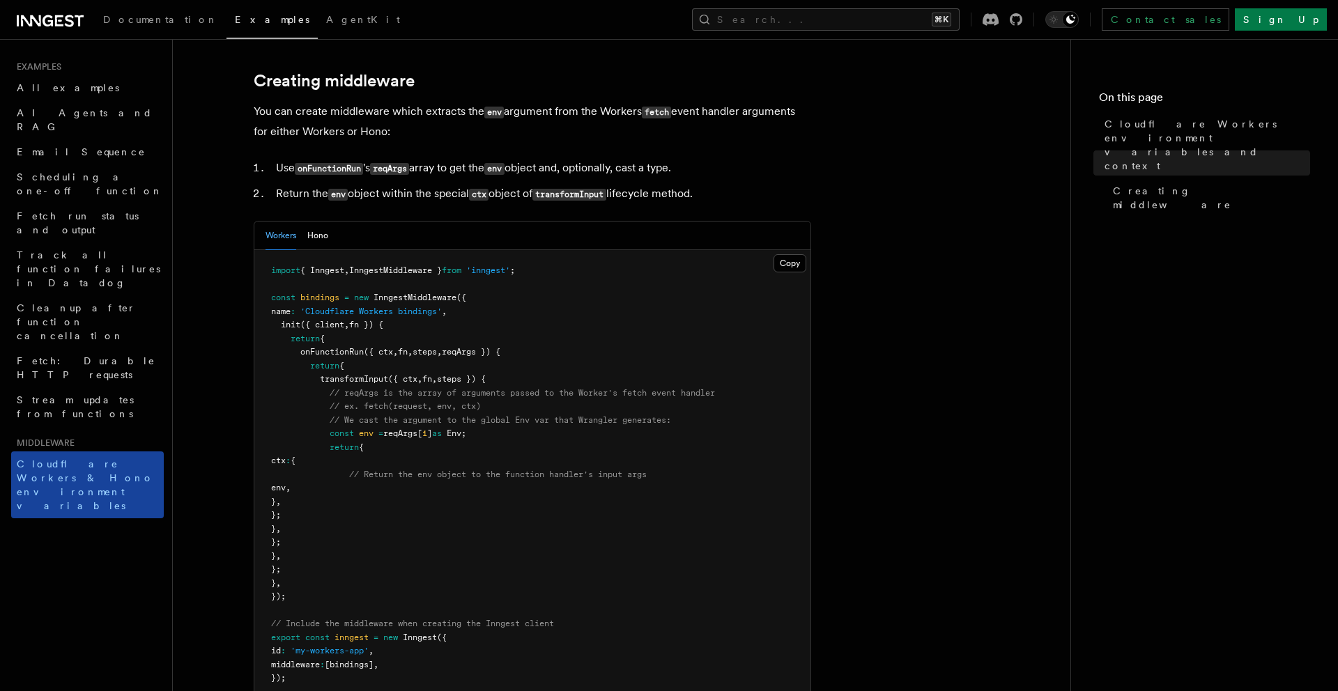
scroll to position [209, 0]
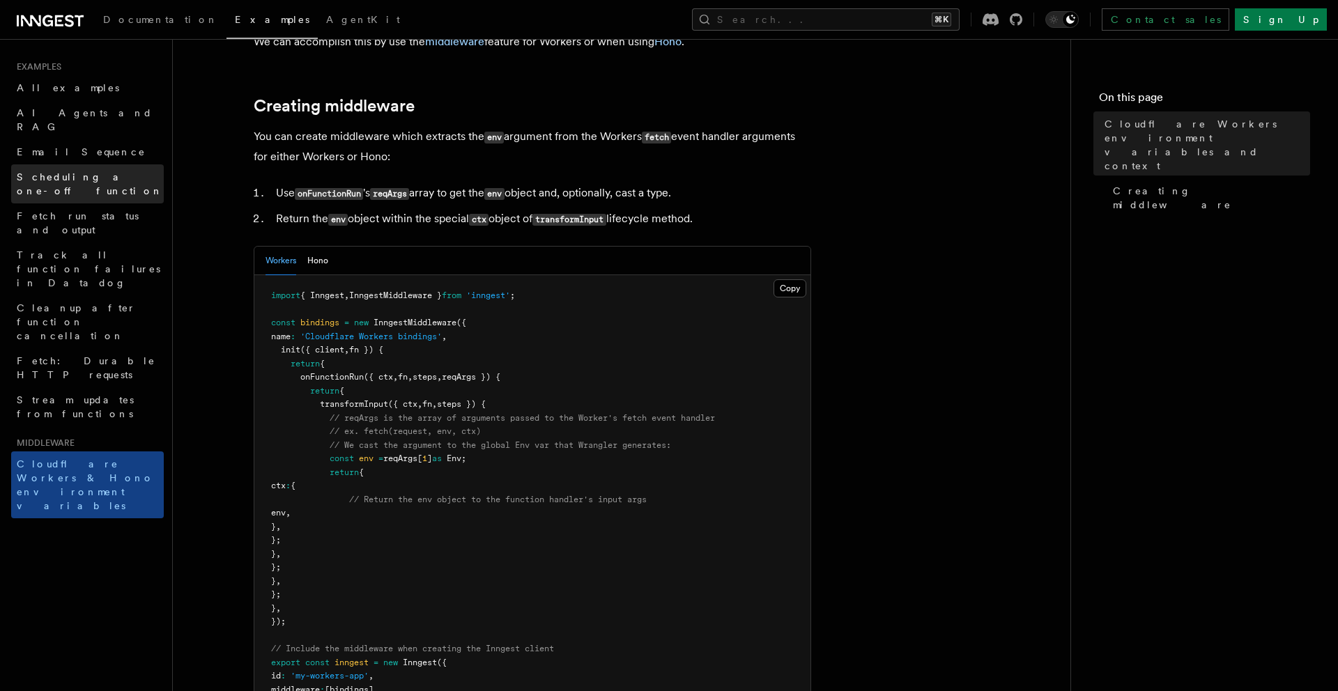
click at [97, 171] on span "Scheduling a one-off function" at bounding box center [90, 183] width 146 height 25
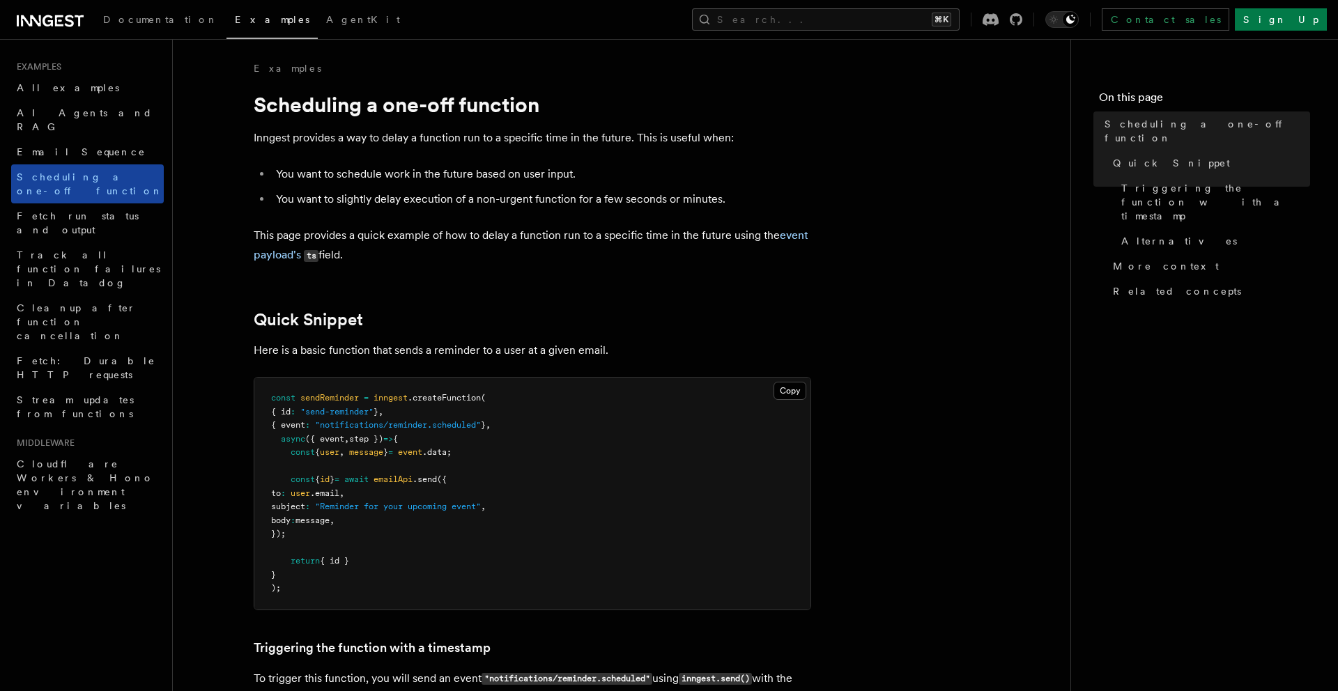
click at [100, 174] on link "Scheduling a one-off function" at bounding box center [87, 183] width 153 height 39
click at [100, 210] on span "Fetch run status and output" at bounding box center [78, 222] width 122 height 25
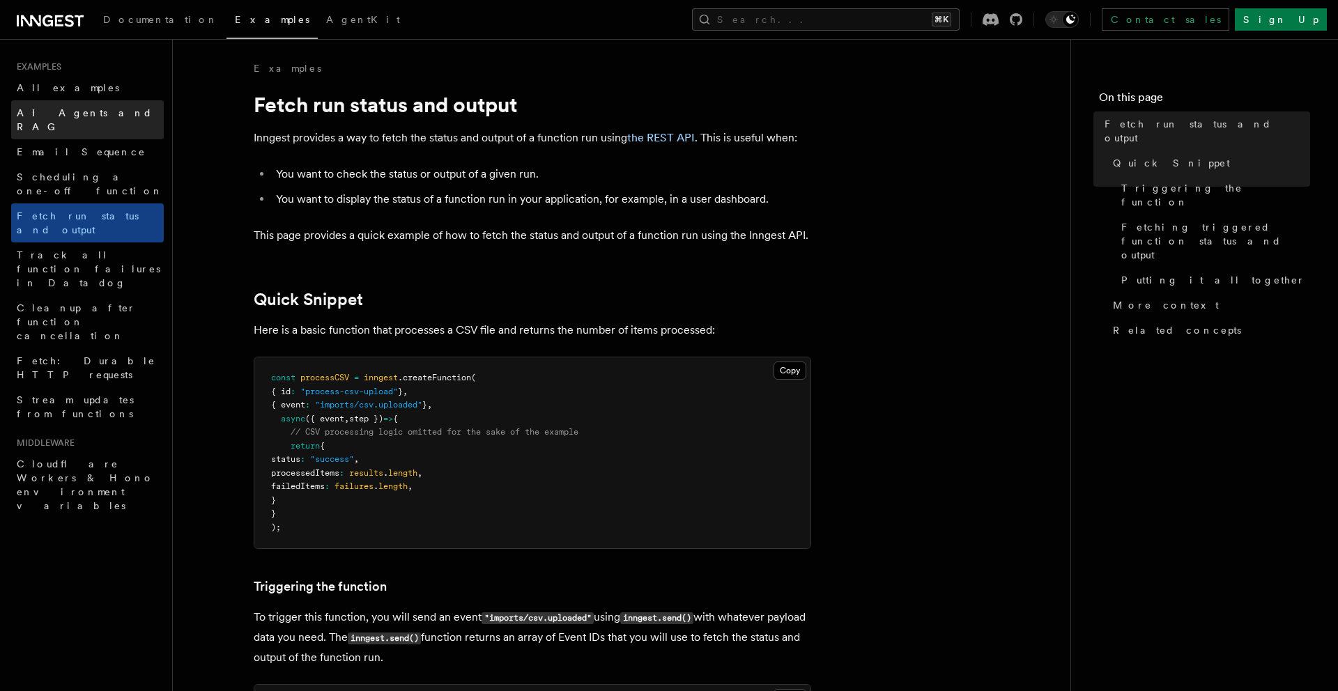
click at [90, 118] on span "AI Agents and RAG" at bounding box center [85, 119] width 136 height 25
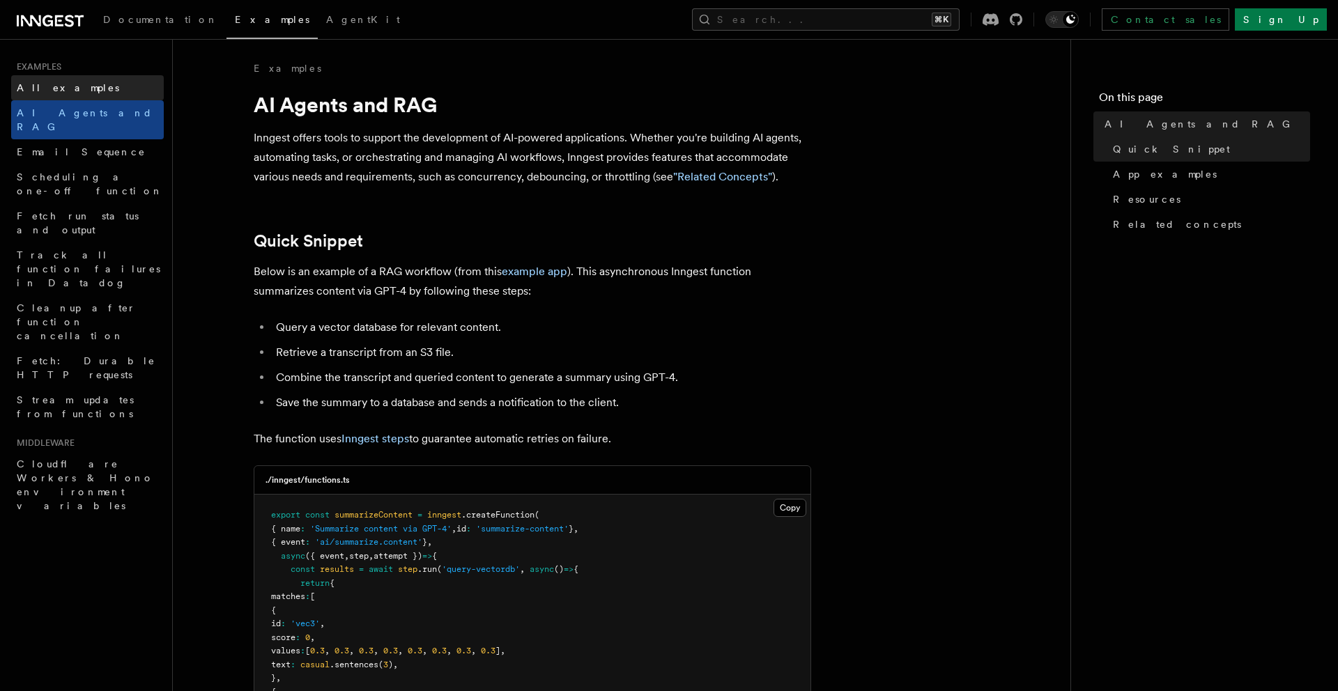
click at [93, 80] on link "All examples" at bounding box center [87, 87] width 153 height 25
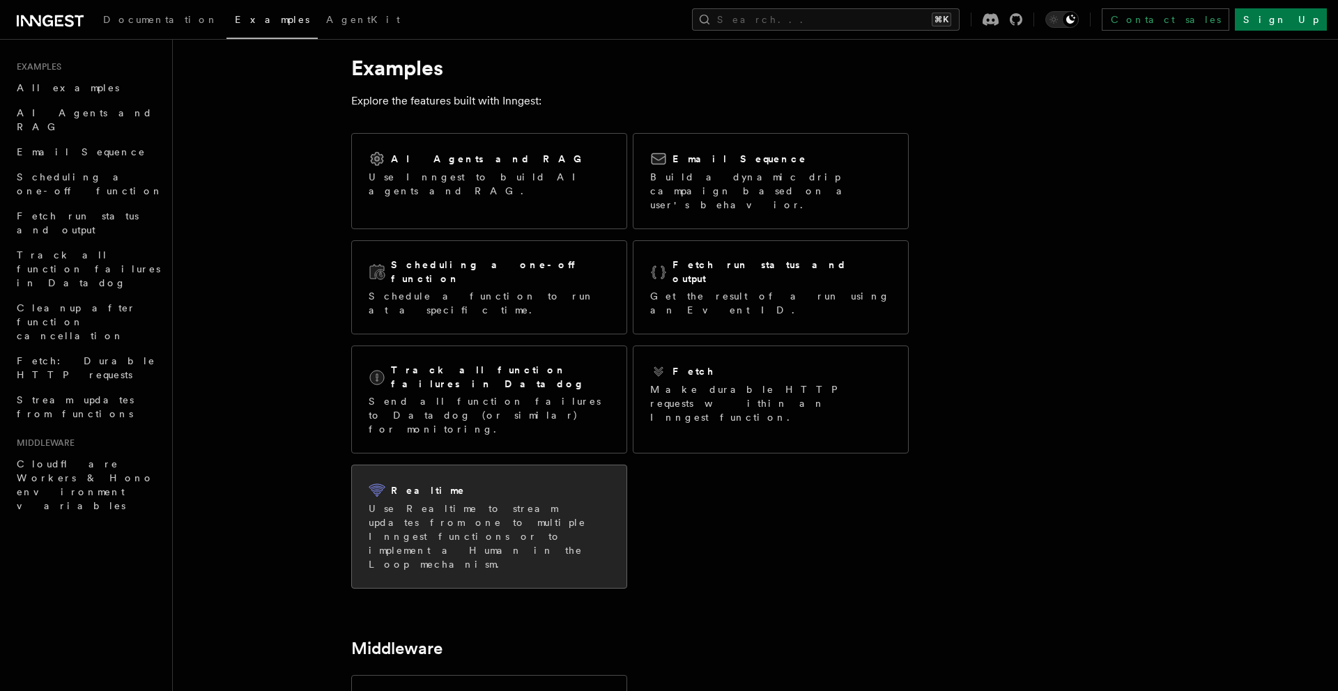
scroll to position [22, 0]
